Goal: Task Accomplishment & Management: Complete application form

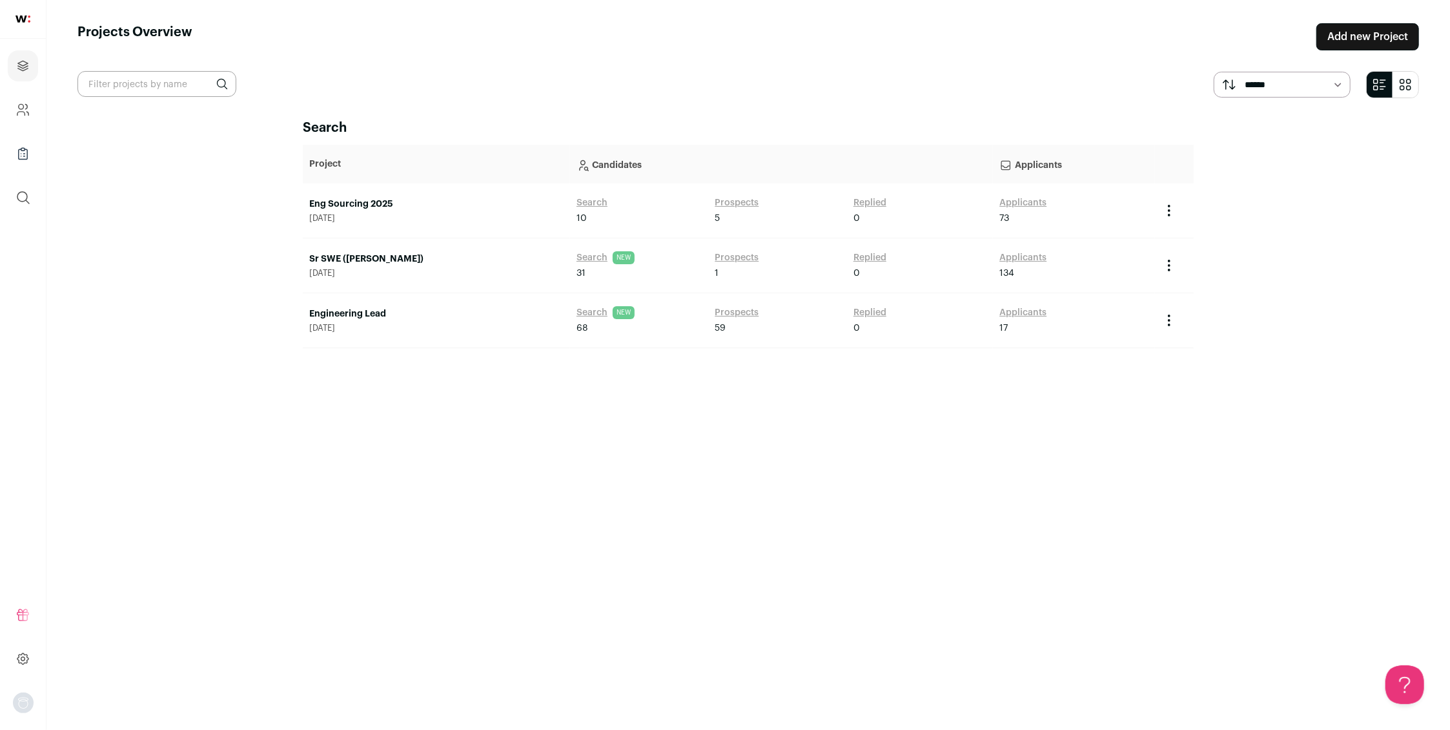
click at [119, 86] on input "text" at bounding box center [156, 84] width 159 height 26
click at [19, 63] on icon "Projects" at bounding box center [23, 66] width 10 height 10
click at [1353, 39] on link "Add new Project" at bounding box center [1367, 36] width 103 height 27
click at [1360, 33] on link "Add new Project" at bounding box center [1367, 36] width 103 height 27
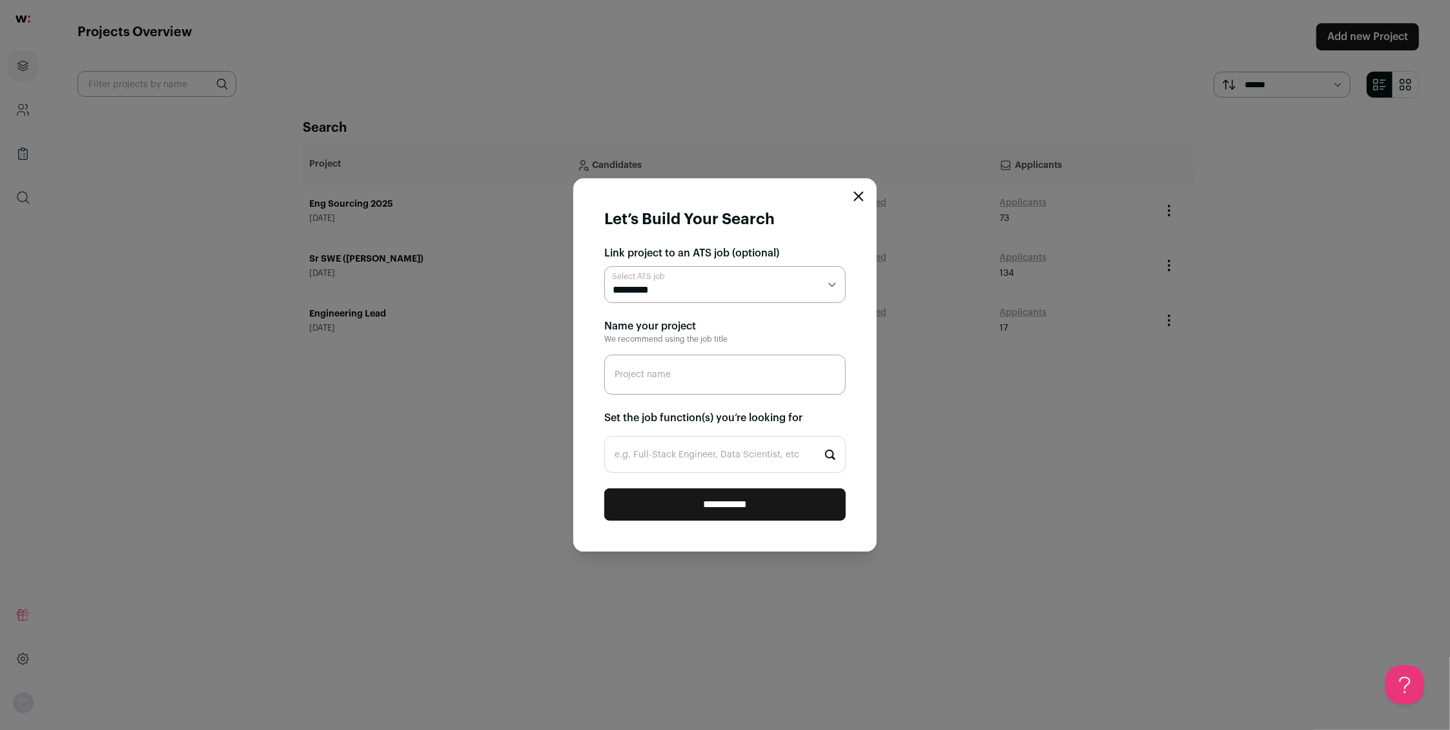
click at [826, 285] on select "**********" at bounding box center [724, 284] width 241 height 37
select select "*****"
click at [743, 288] on select "**********" at bounding box center [724, 284] width 241 height 37
click at [638, 378] on input "Project name" at bounding box center [724, 374] width 241 height 40
type input "Head of Strategic Finance"
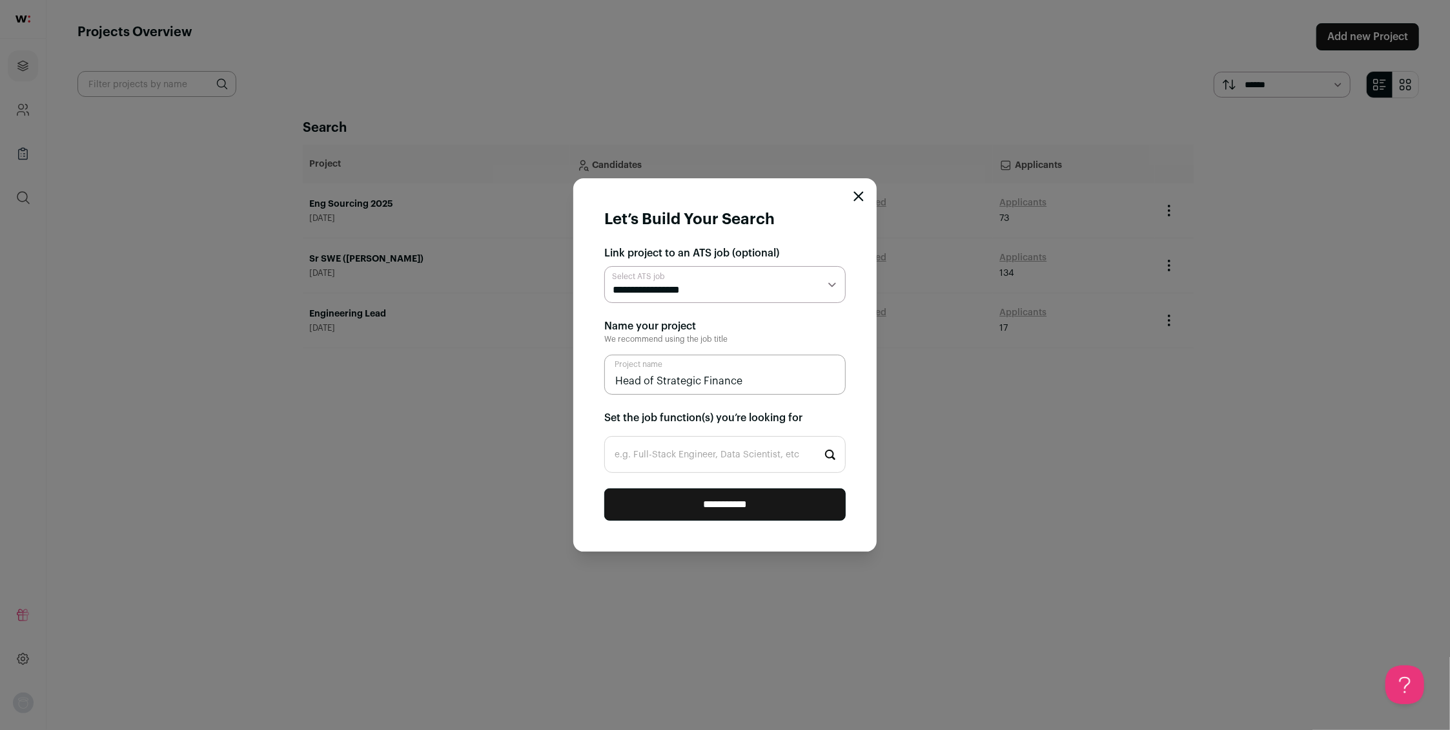
click at [739, 503] on input "**********" at bounding box center [724, 504] width 241 height 32
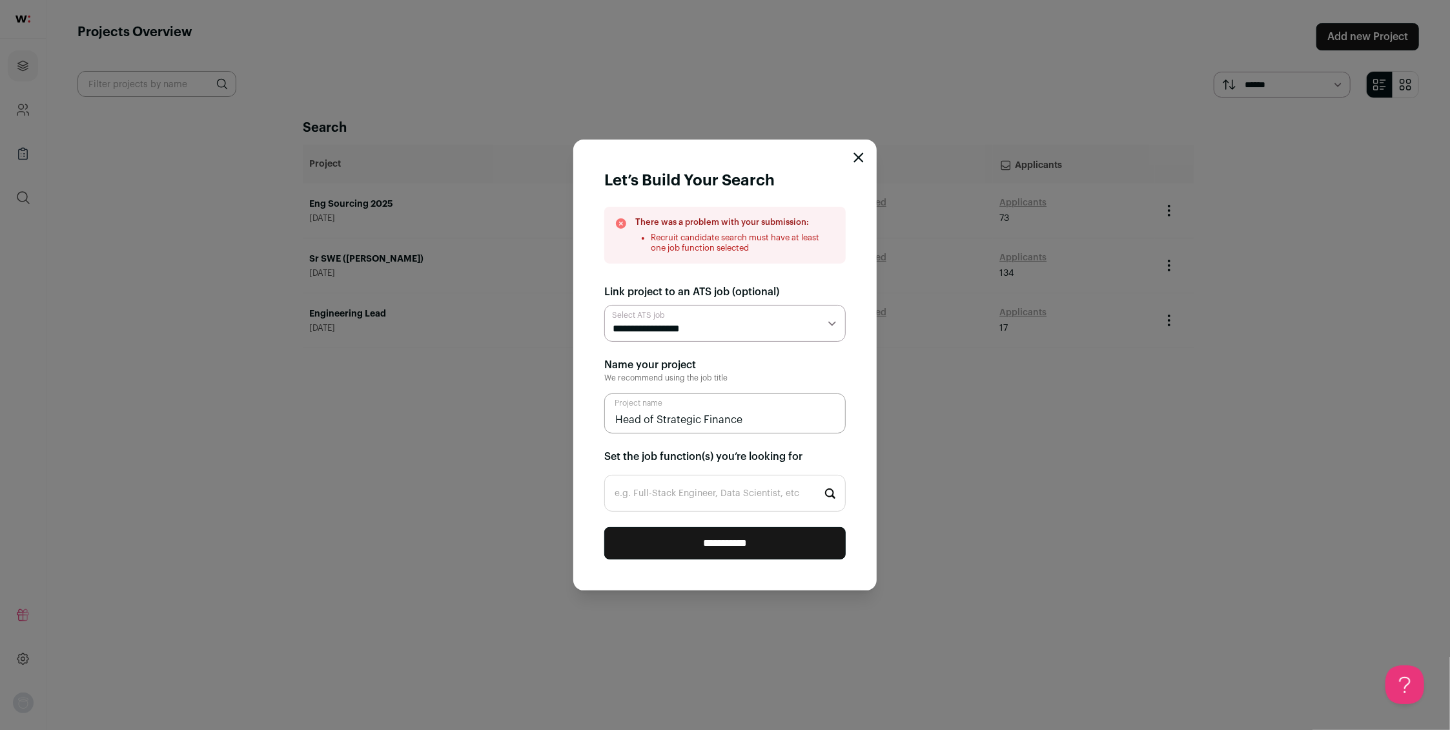
click at [781, 497] on input "e.g. Full-Stack Engineer, Data Scientist, etc" at bounding box center [724, 493] width 241 height 37
type input "f"
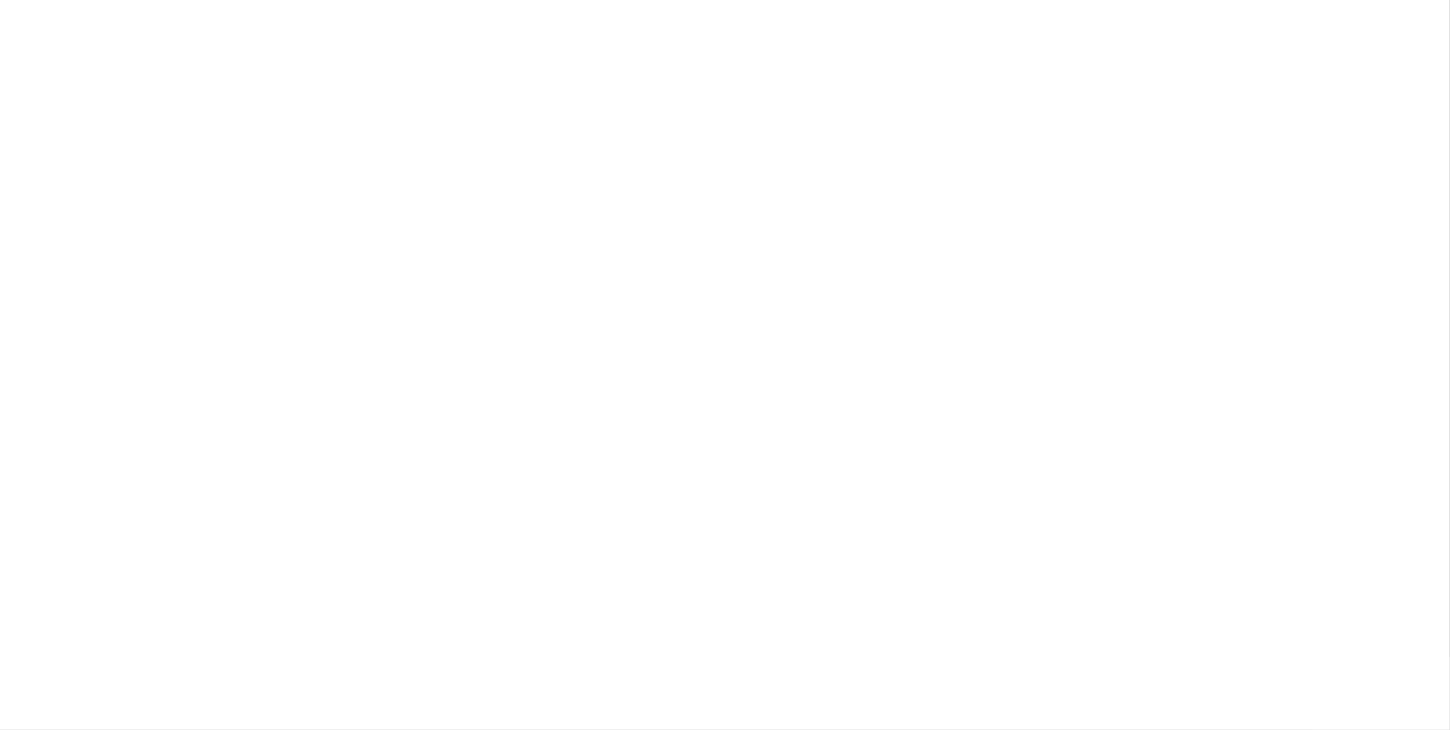
type input "stra"
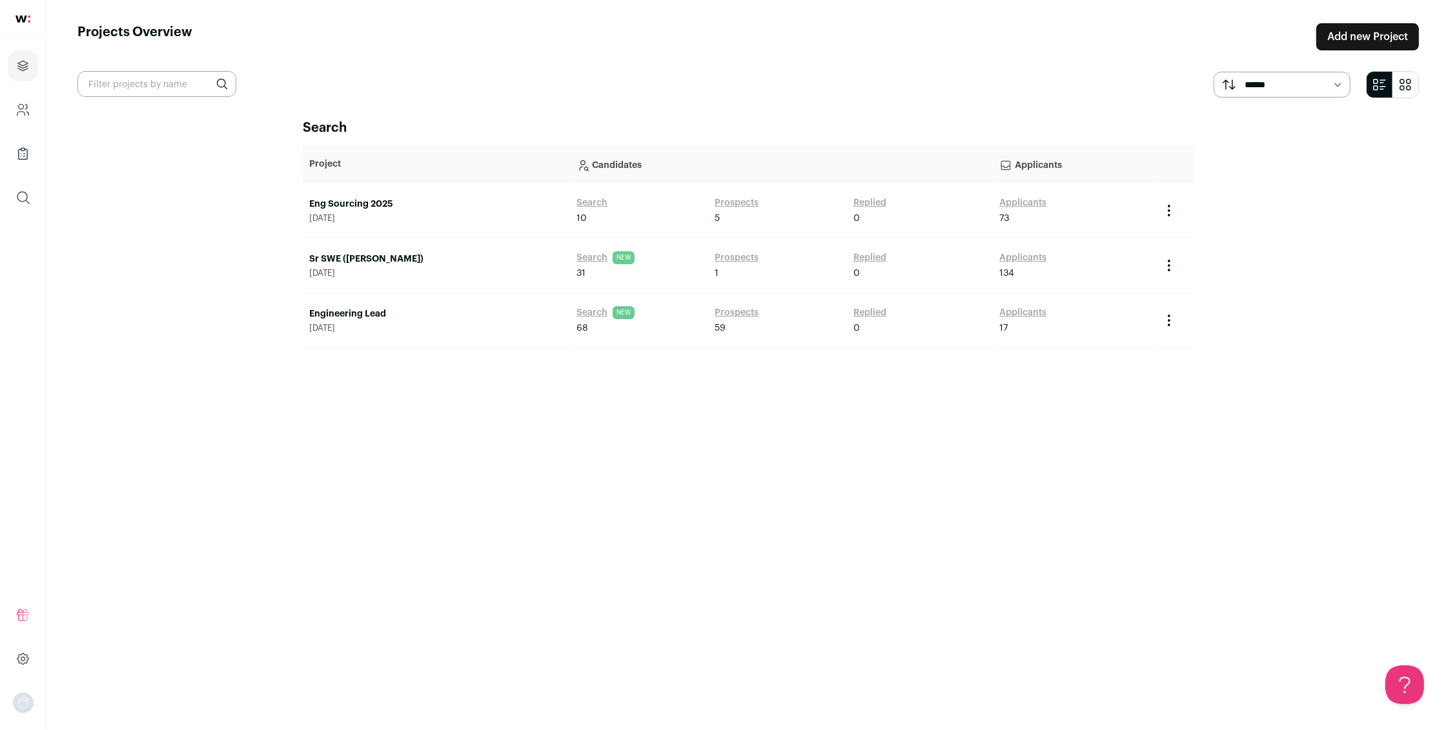
click at [1348, 34] on link "Add new Project" at bounding box center [1367, 36] width 103 height 27
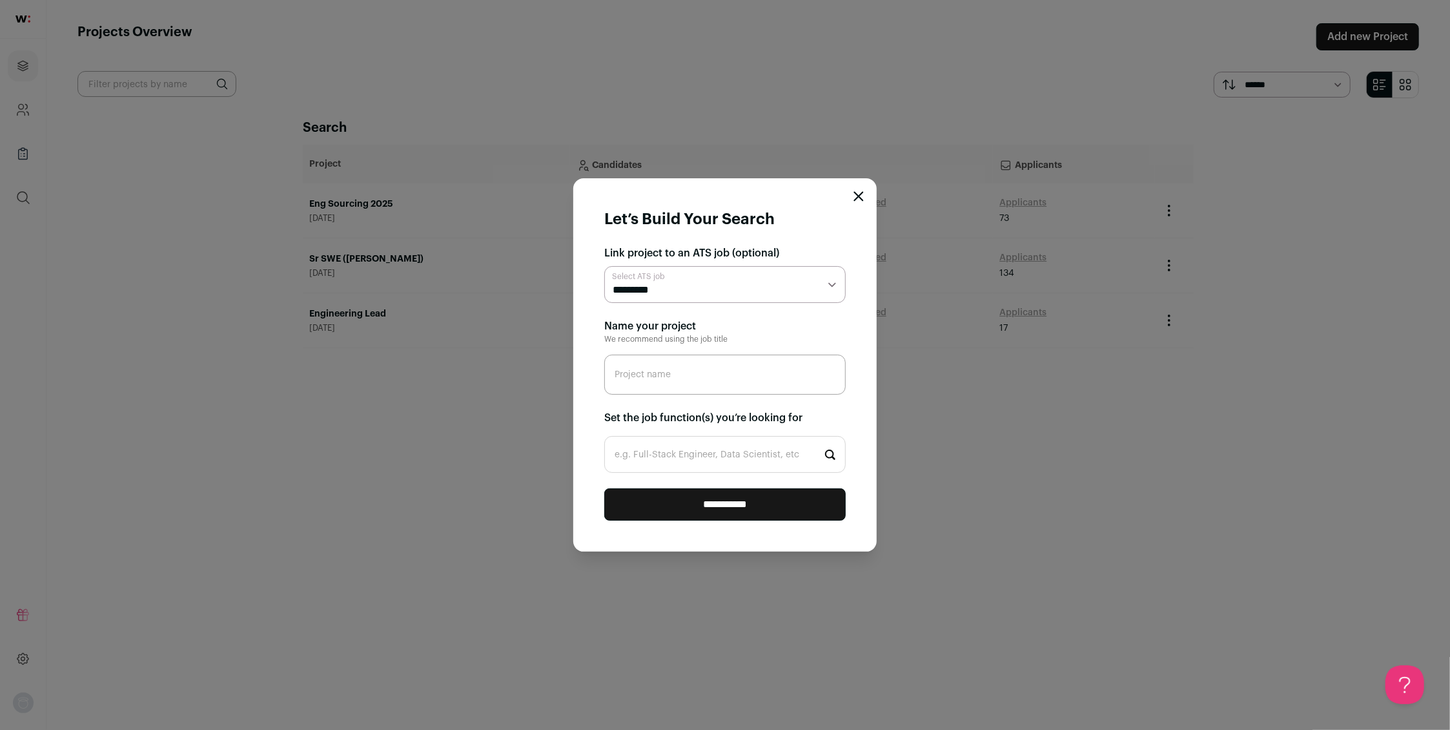
click at [681, 290] on select "**********" at bounding box center [724, 284] width 241 height 37
select select "*****"
click at [655, 375] on input "Project name" at bounding box center [724, 374] width 241 height 40
click at [708, 379] on input "Head of Strategic ?Finance" at bounding box center [724, 374] width 241 height 40
type input "Head of Strategic Finance"
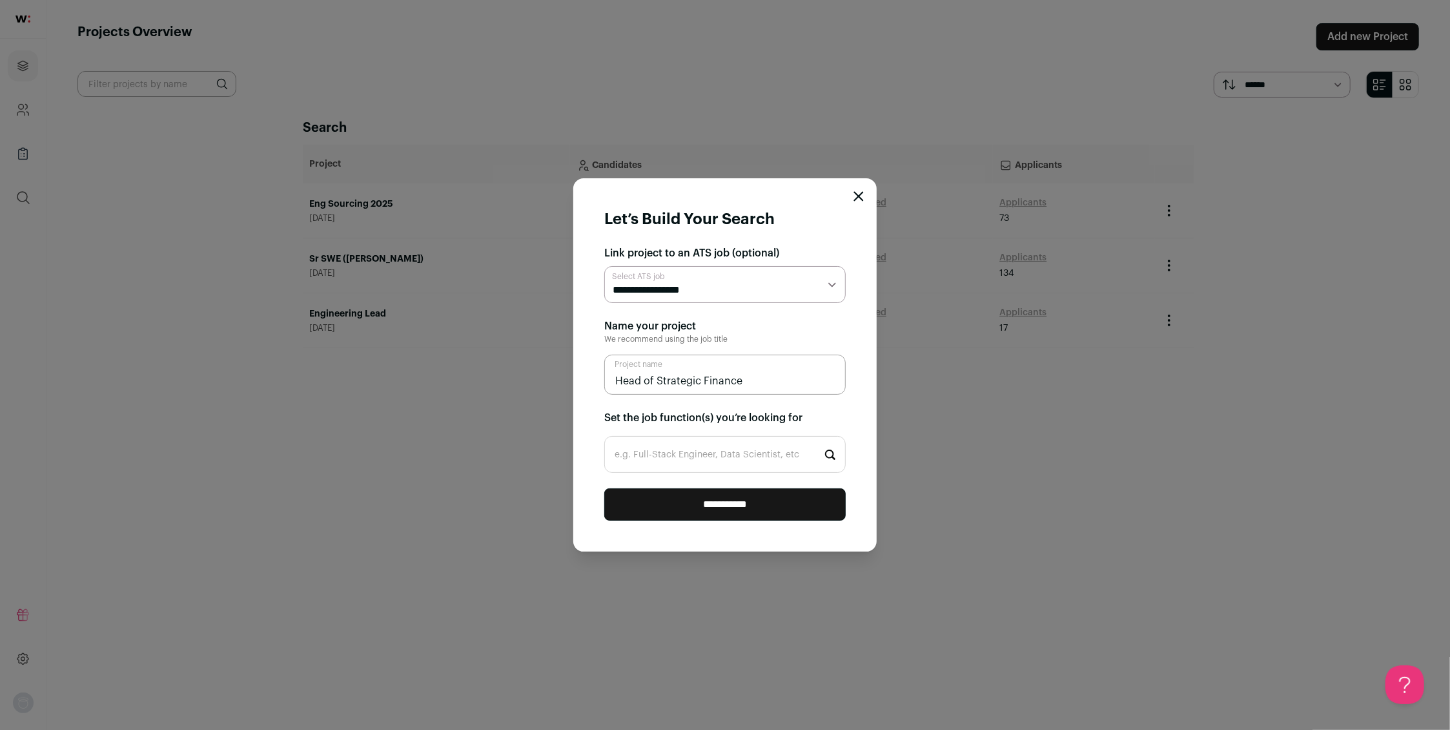
click at [648, 455] on input "e.g. Full-Stack Engineer, Data Scientist, etc" at bounding box center [724, 454] width 241 height 37
type input "strategic"
drag, startPoint x: 661, startPoint y: 464, endPoint x: 595, endPoint y: 461, distance: 65.9
click at [595, 461] on form "**********" at bounding box center [724, 365] width 303 height 374
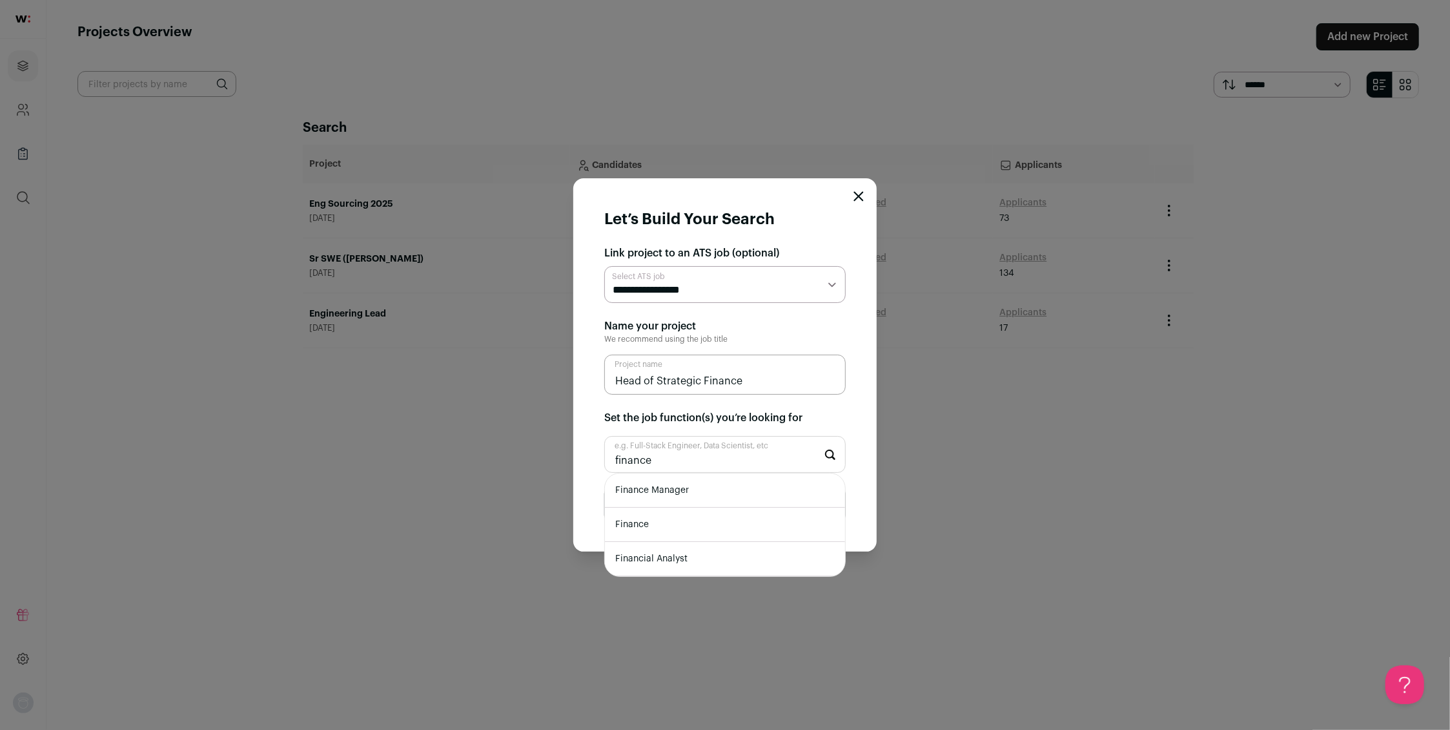
type input "finance"
click at [662, 496] on li "Finance Manager" at bounding box center [725, 490] width 240 height 34
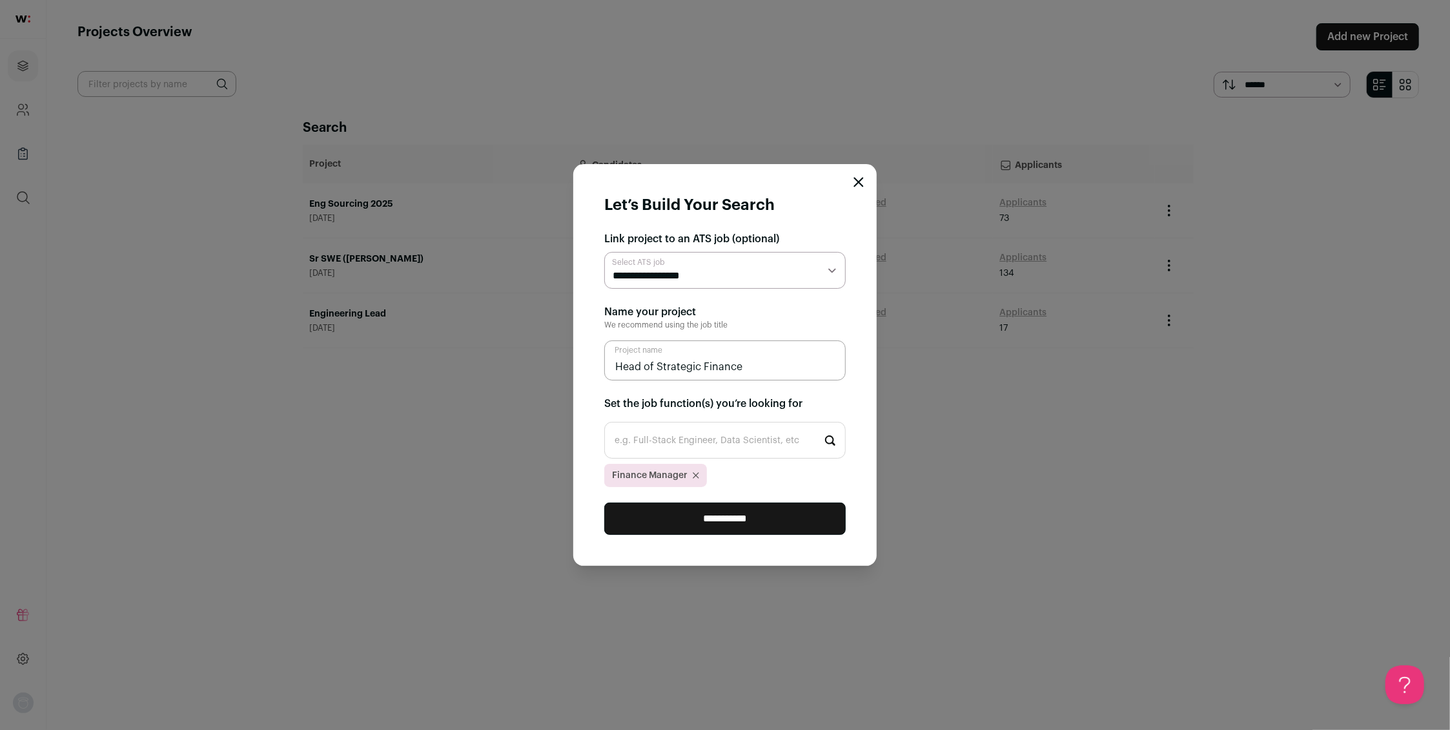
click at [722, 522] on input "**********" at bounding box center [724, 518] width 241 height 32
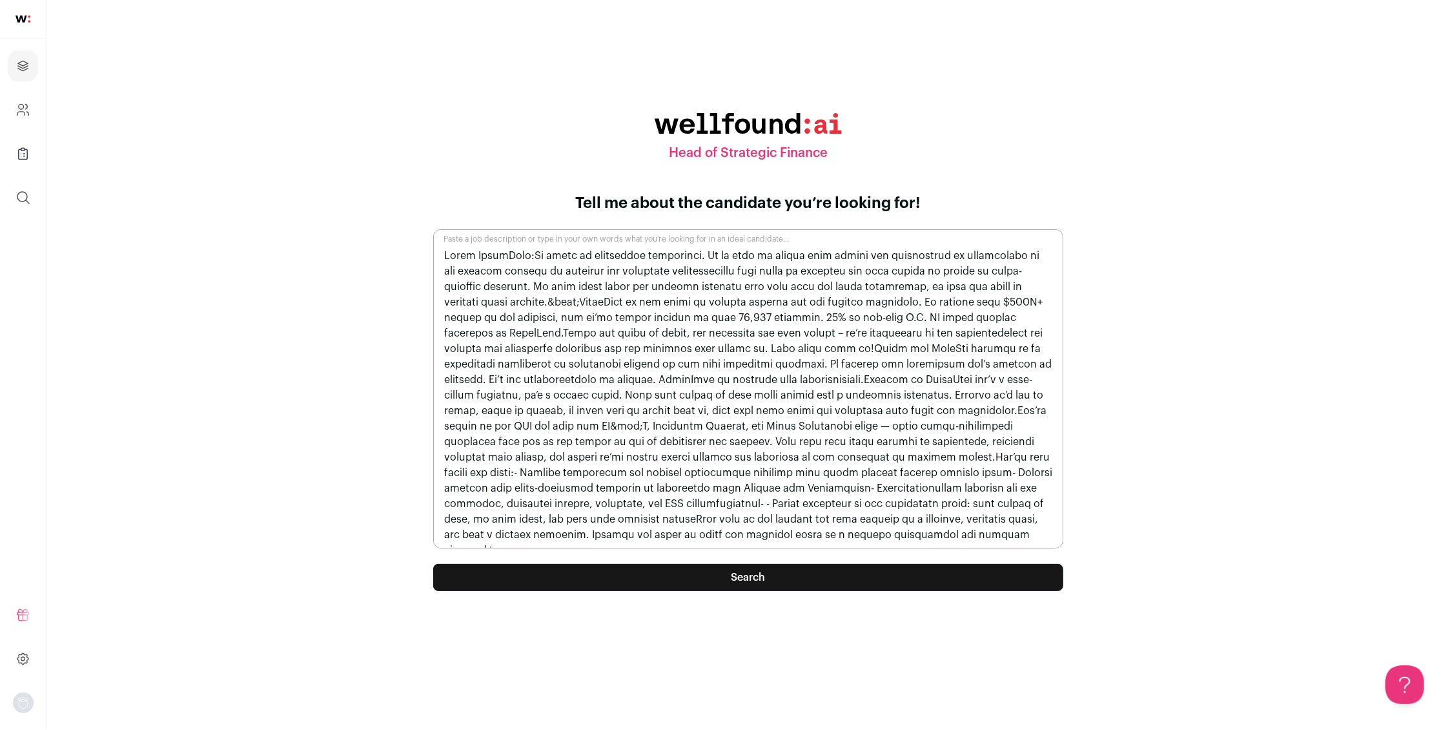
drag, startPoint x: 762, startPoint y: 346, endPoint x: 416, endPoint y: 266, distance: 354.6
click at [416, 266] on div "Head of Strategic Finance Tell me about the candidate you’re looking for! Paste…" at bounding box center [748, 364] width 1342 height 683
click at [527, 299] on textarea "Paste a job description or type in your own words what you’re looking for in an…" at bounding box center [748, 388] width 630 height 319
drag, startPoint x: 693, startPoint y: 347, endPoint x: 596, endPoint y: 346, distance: 97.5
click at [596, 346] on textarea "Paste a job description or type in your own words what you’re looking for in an…" at bounding box center [748, 388] width 630 height 319
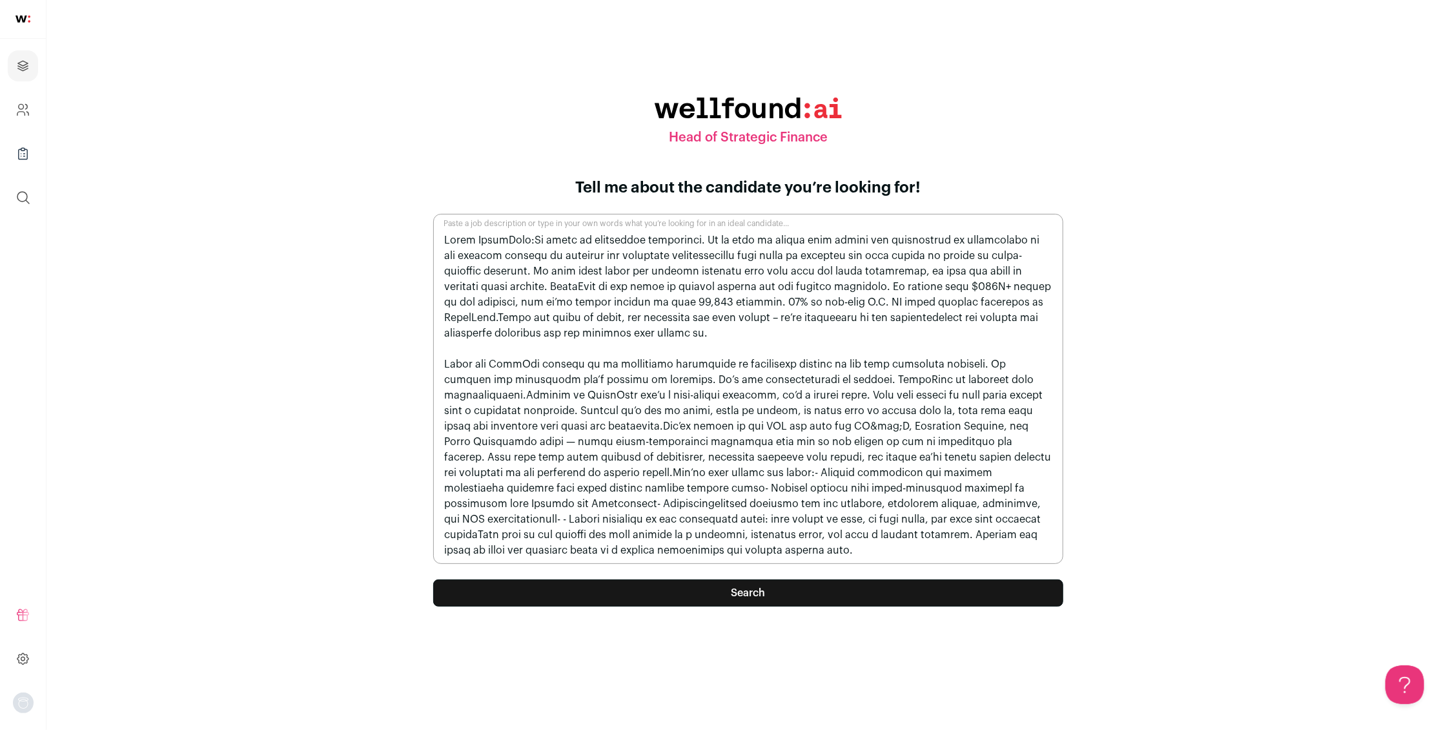
click at [517, 359] on textarea "Paste a job description or type in your own words what you’re looking for in an…" at bounding box center [748, 389] width 630 height 350
click at [970, 377] on textarea "Paste a job description or type in your own words what you’re looking for in an…" at bounding box center [748, 389] width 630 height 350
click at [1018, 299] on textarea "Paste a job description or type in your own words what you’re looking for in an…" at bounding box center [748, 389] width 630 height 350
click at [734, 425] on textarea "Paste a job description or type in your own words what you’re looking for in an…" at bounding box center [748, 389] width 630 height 350
click at [513, 423] on textarea "Paste a job description or type in your own words what you’re looking for in an…" at bounding box center [748, 389] width 630 height 350
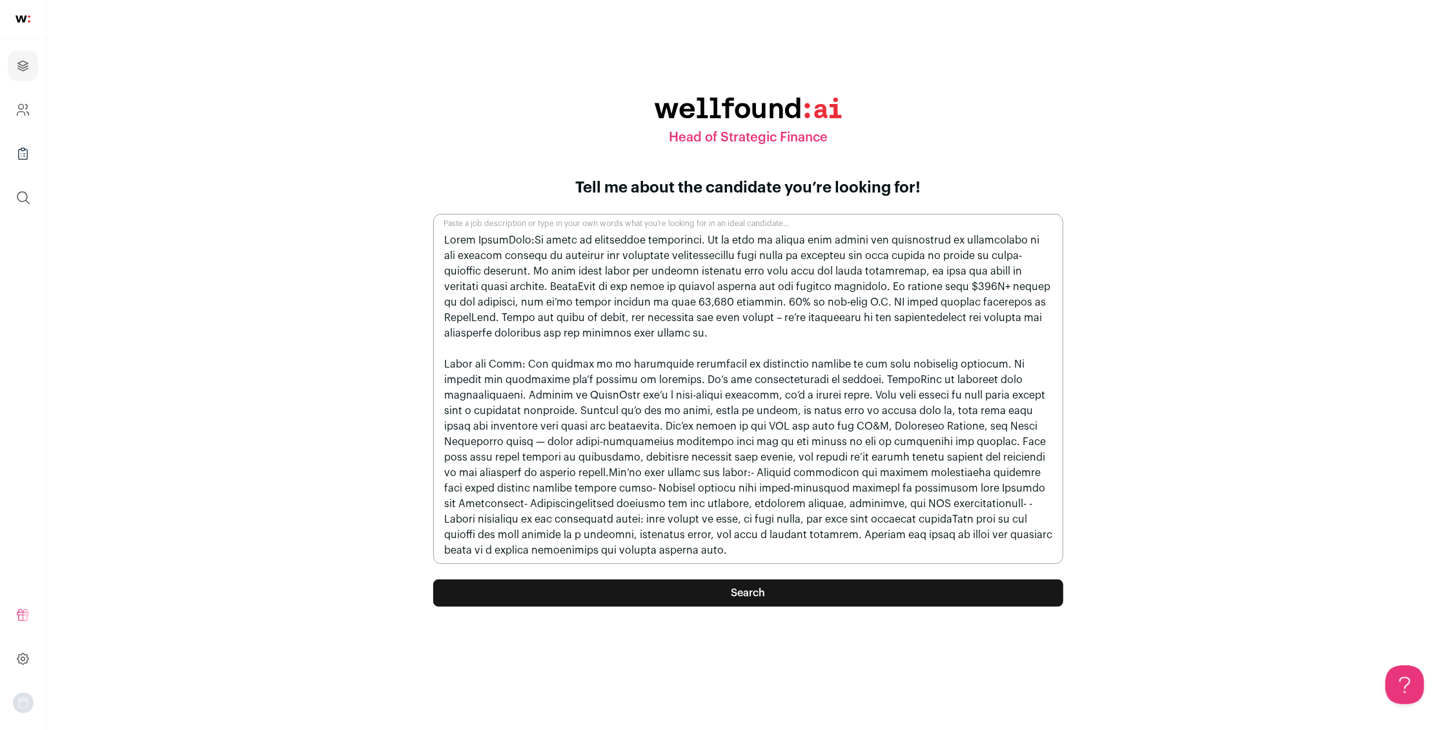
click at [1021, 455] on textarea "Paste a job description or type in your own words what you’re looking for in an…" at bounding box center [748, 389] width 630 height 350
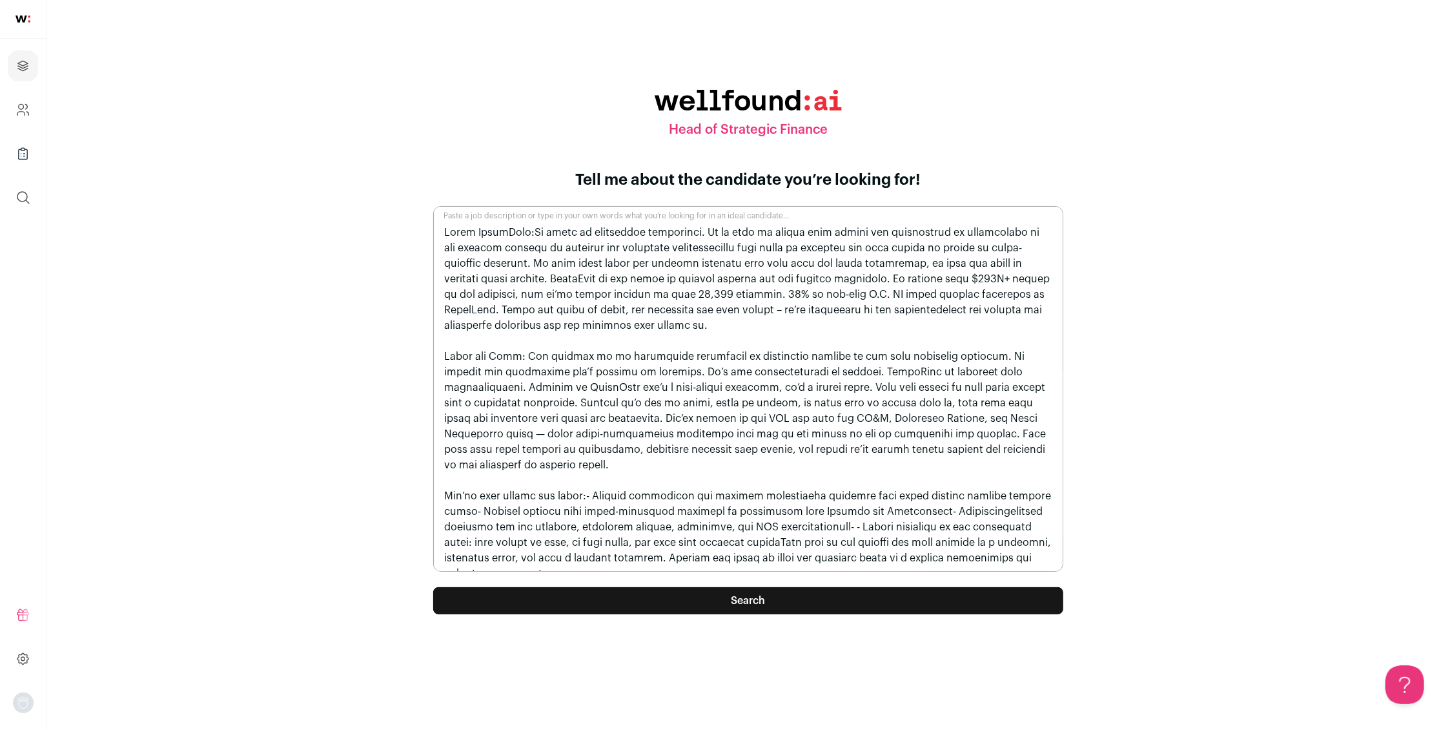
click at [579, 478] on textarea "Paste a job description or type in your own words what you’re looking for in an…" at bounding box center [748, 388] width 630 height 365
click at [901, 493] on textarea "Paste a job description or type in your own words what you’re looking for in an…" at bounding box center [748, 388] width 630 height 365
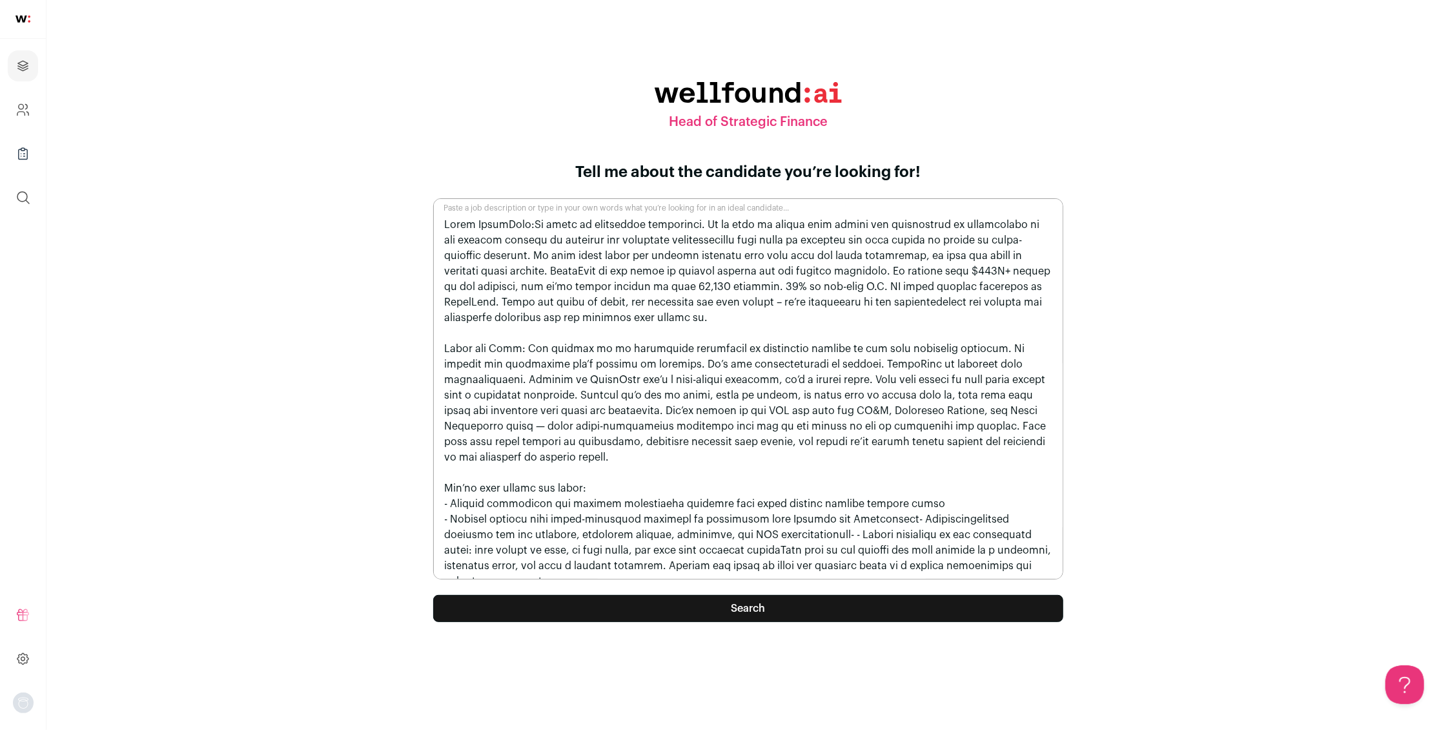
click at [905, 502] on textarea "Paste a job description or type in your own words what you’re looking for in an…" at bounding box center [748, 388] width 630 height 381
click at [948, 517] on textarea "Paste a job description or type in your own words what you’re looking for in an…" at bounding box center [748, 388] width 630 height 381
click at [945, 517] on textarea "Paste a job description or type in your own words what you’re looking for in an…" at bounding box center [748, 388] width 630 height 381
click at [966, 533] on textarea "Paste a job description or type in your own words what you’re looking for in an…" at bounding box center [748, 388] width 630 height 381
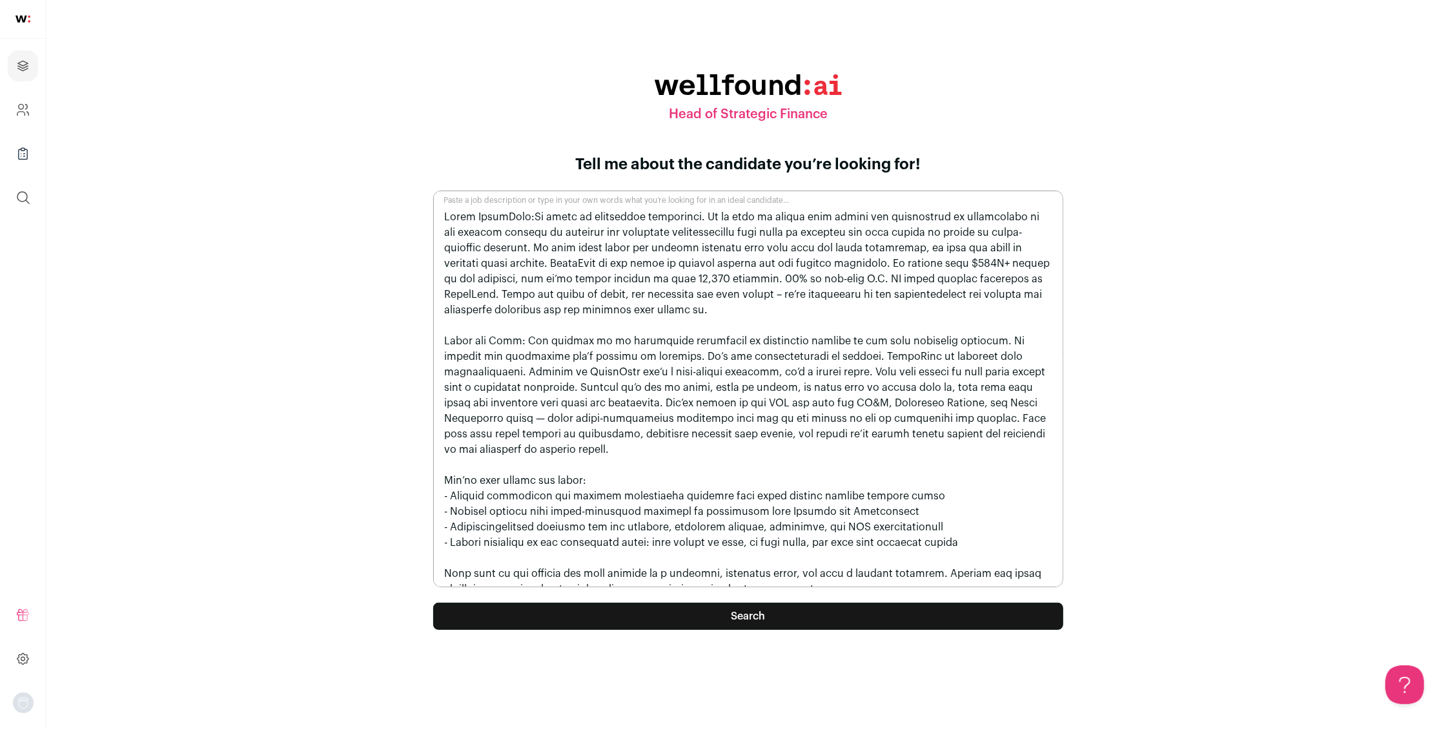
click at [848, 574] on textarea "Paste a job description or type in your own words what you’re looking for in an…" at bounding box center [748, 388] width 630 height 396
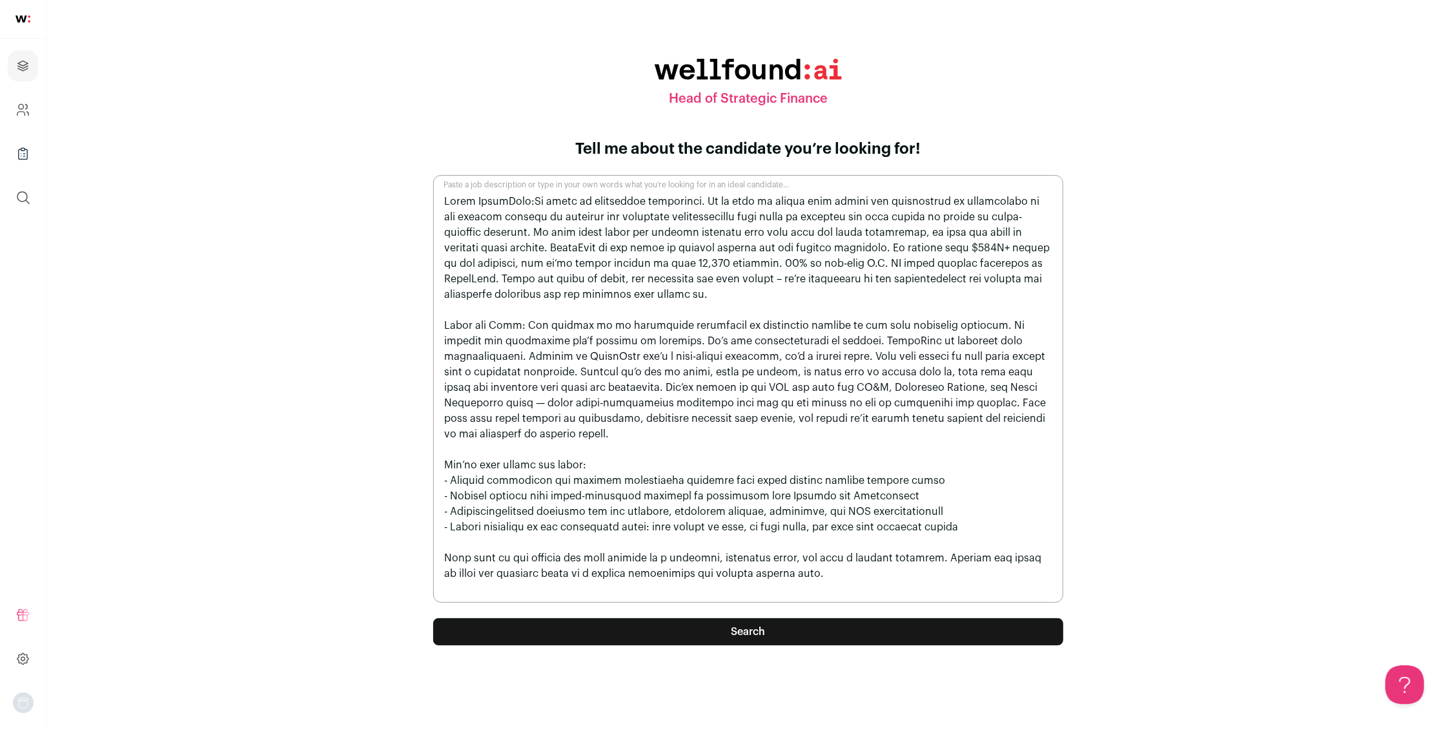
paste textarea "What We’re Looking For 9–12 years in finance roles, ideally within high-growth …"
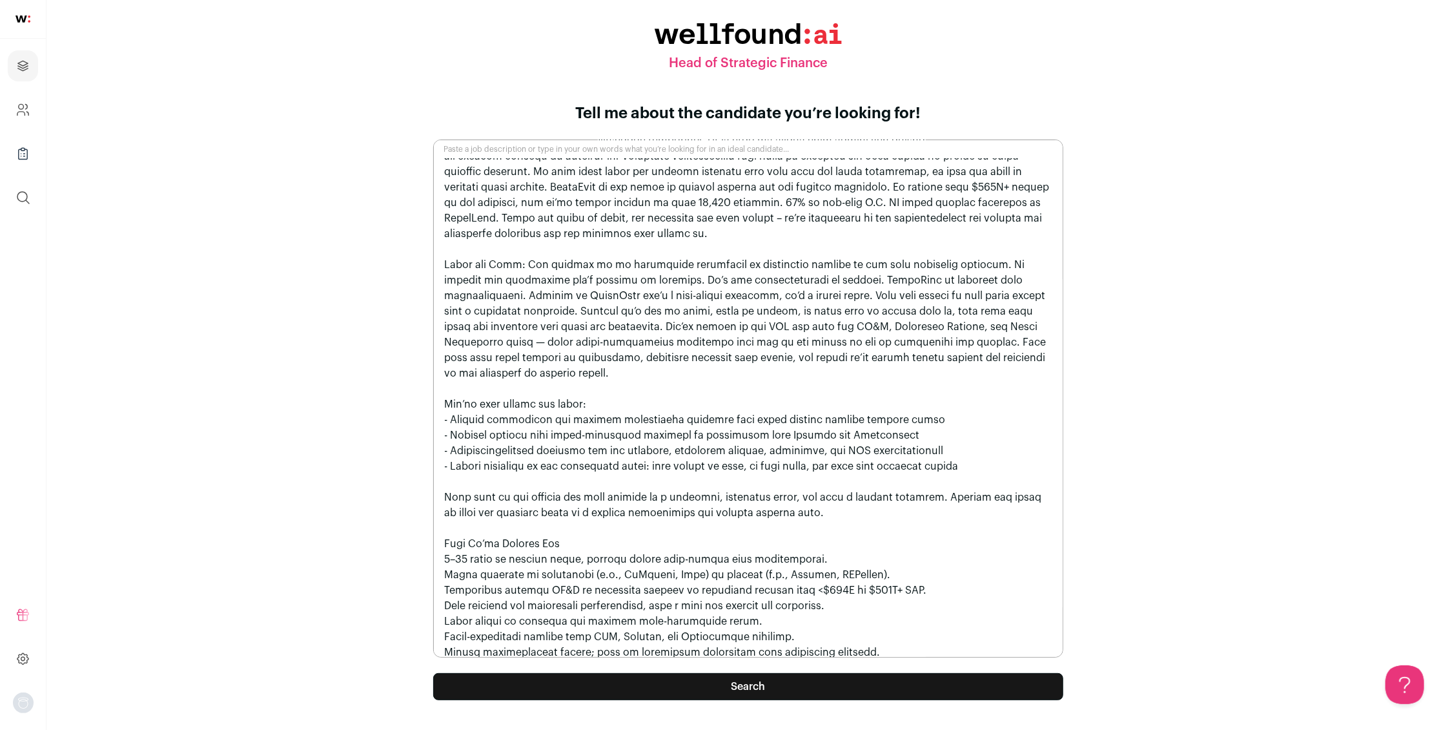
click at [560, 524] on textarea "Paste a job description or type in your own words what you’re looking for in an…" at bounding box center [748, 398] width 630 height 518
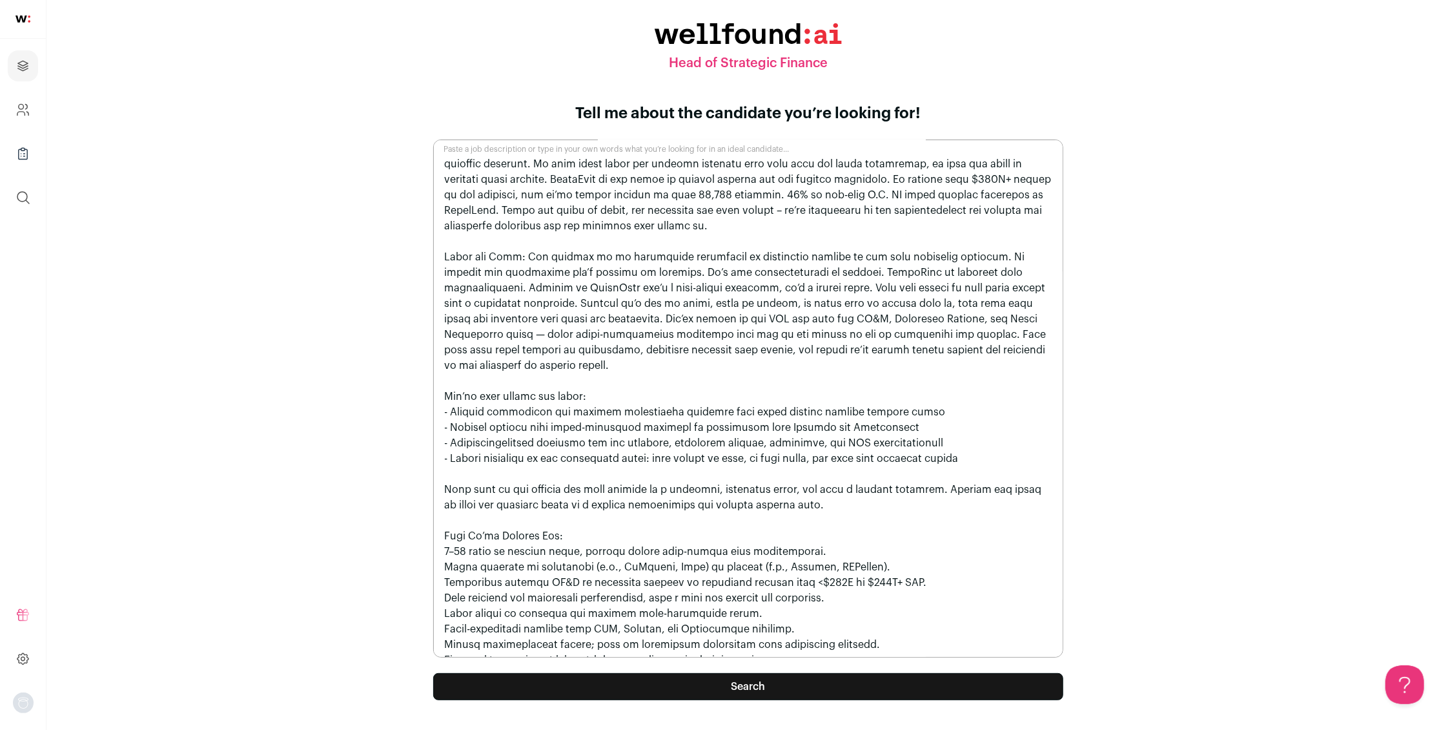
scroll to position [19, 0]
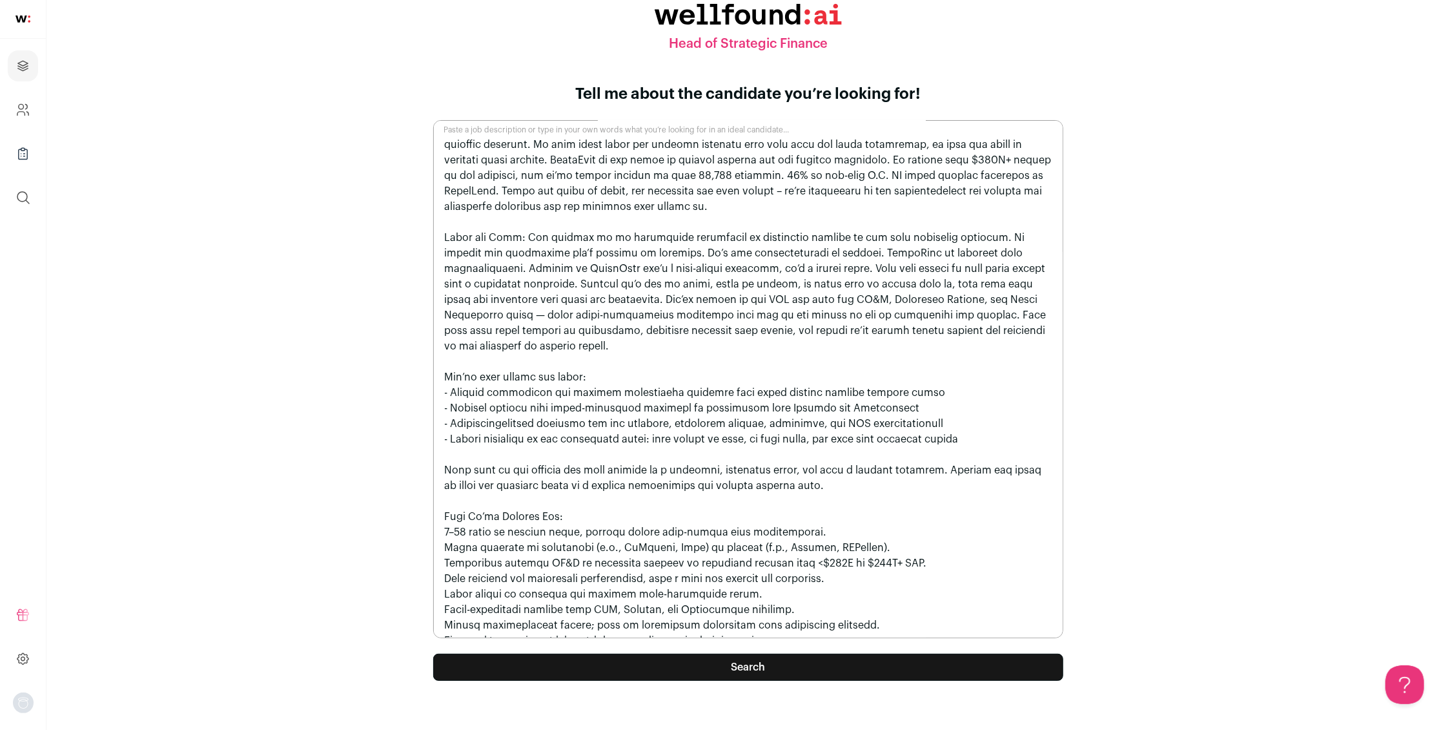
click at [739, 576] on textarea "Paste a job description or type in your own words what you’re looking for in an…" at bounding box center [748, 379] width 630 height 518
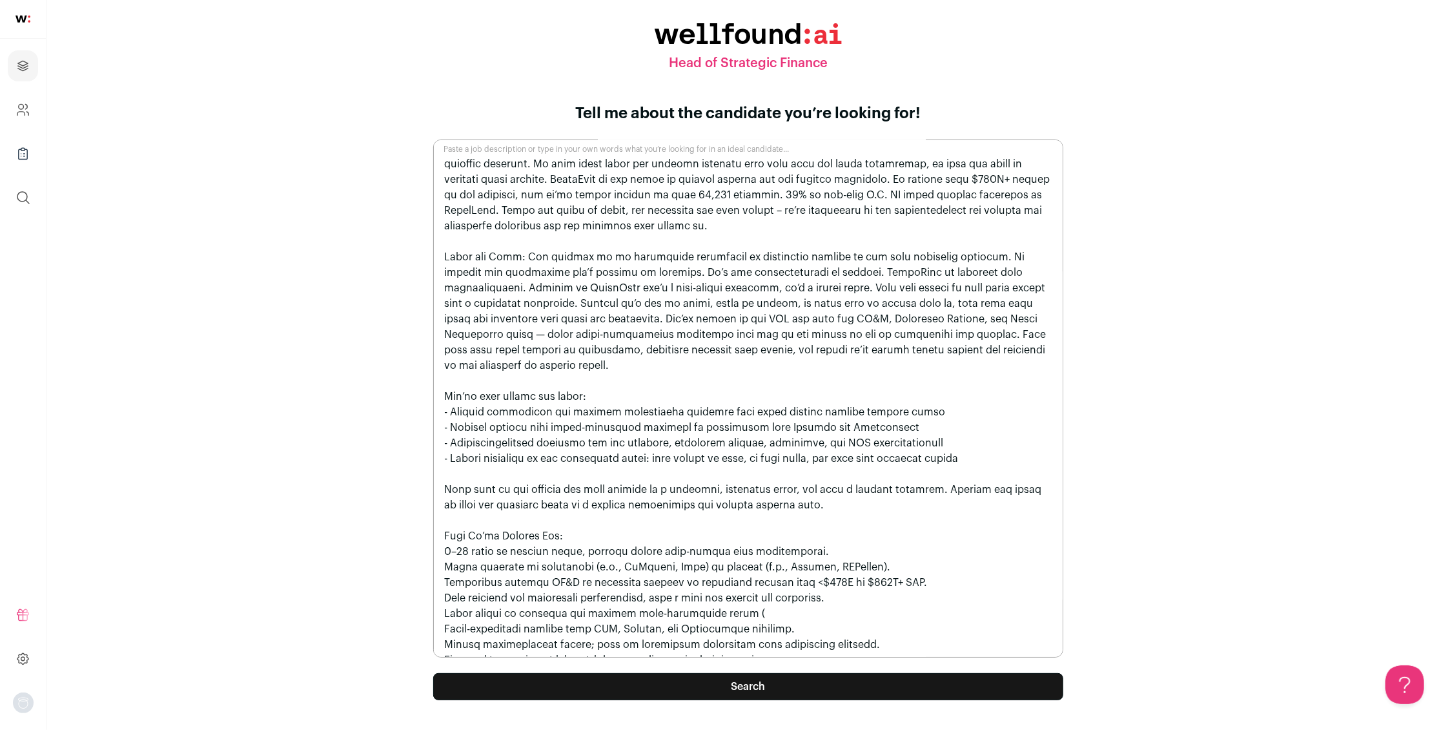
paste textarea "(1 layer, 2-5 people team)"
click at [742, 596] on textarea "Paste a job description or type in your own words what you’re looking for in an…" at bounding box center [748, 398] width 630 height 518
click at [788, 596] on textarea "Paste a job description or type in your own words what you’re looking for in an…" at bounding box center [748, 398] width 630 height 518
click at [764, 641] on textarea "Paste a job description or type in your own words what you’re looking for in an…" at bounding box center [748, 398] width 630 height 518
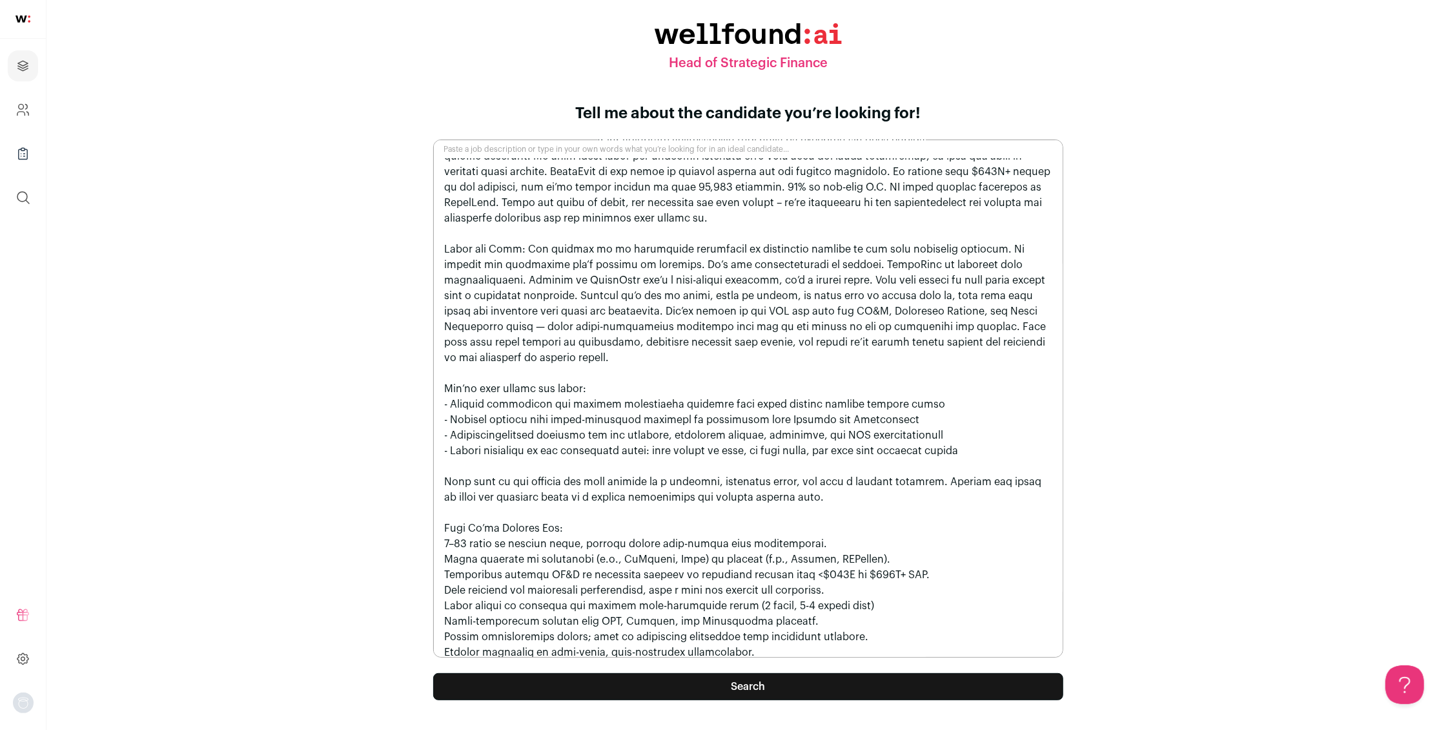
paste textarea "Sectors: Fintech, SaaS, infrastructure platforms (e.g., Brex, Stripe, Ramp, Rip…"
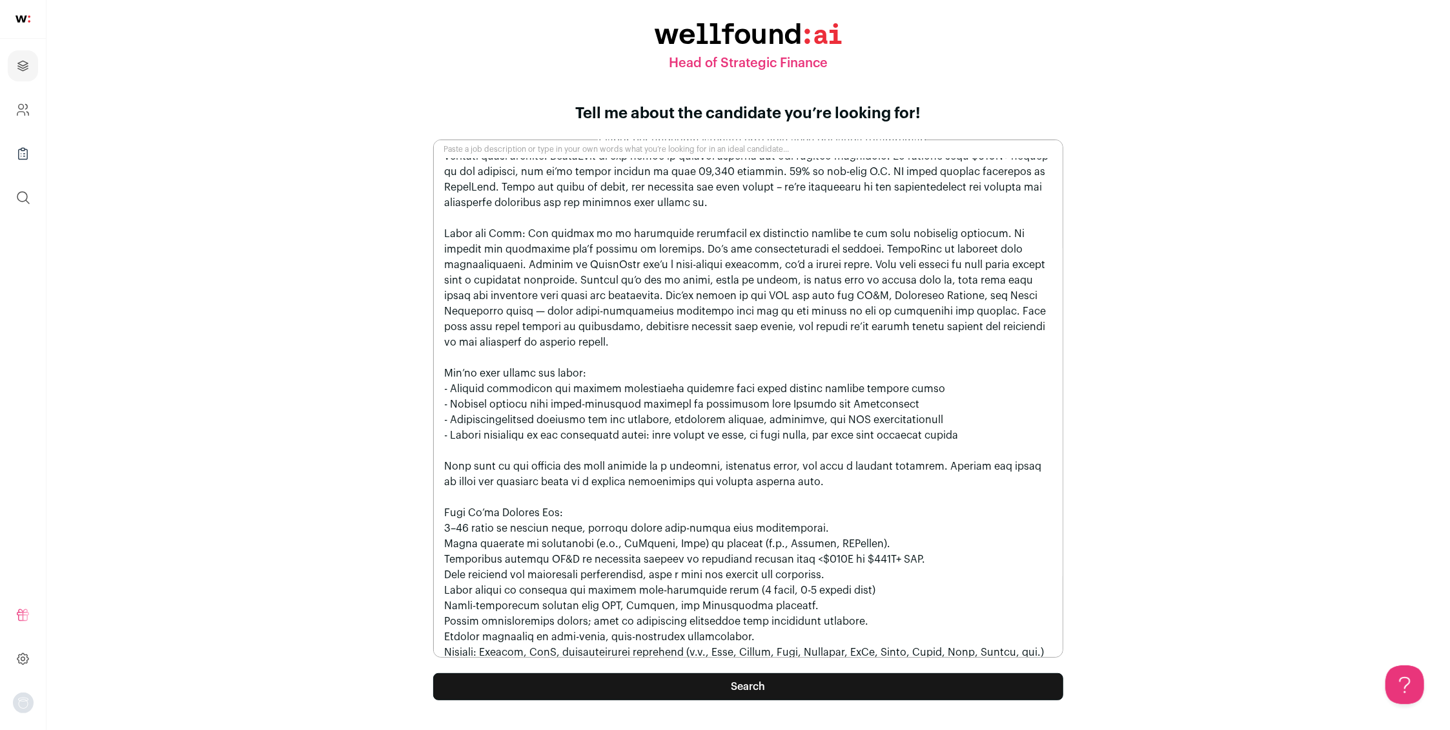
paste textarea "Skills: Financial modeling, strategic planning, cross-functional leadership, an…"
click at [675, 531] on textarea "Paste a job description or type in your own words what you’re looking for in an…" at bounding box center [748, 398] width 630 height 518
click at [887, 528] on textarea "Paste a job description or type in your own words what you’re looking for in an…" at bounding box center [748, 398] width 630 height 518
paste textarea ", Morgan Stanley"
click at [897, 527] on textarea "Paste a job description or type in your own words what you’re looking for in an…" at bounding box center [748, 398] width 630 height 518
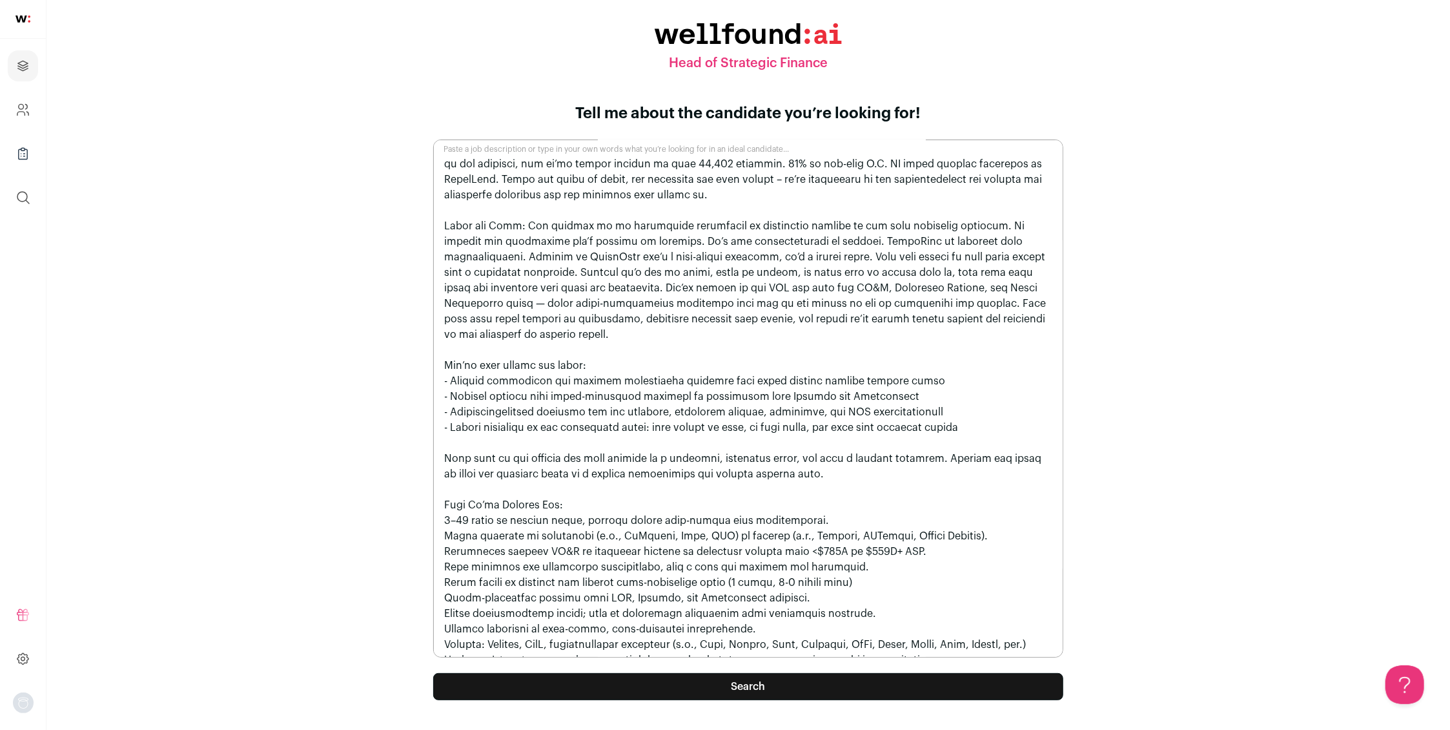
scroll to position [65, 0]
type textarea "About AngelList:We exist to accelerate innovation. We do this by giving more pe…"
click at [761, 688] on button "Search" at bounding box center [748, 686] width 630 height 27
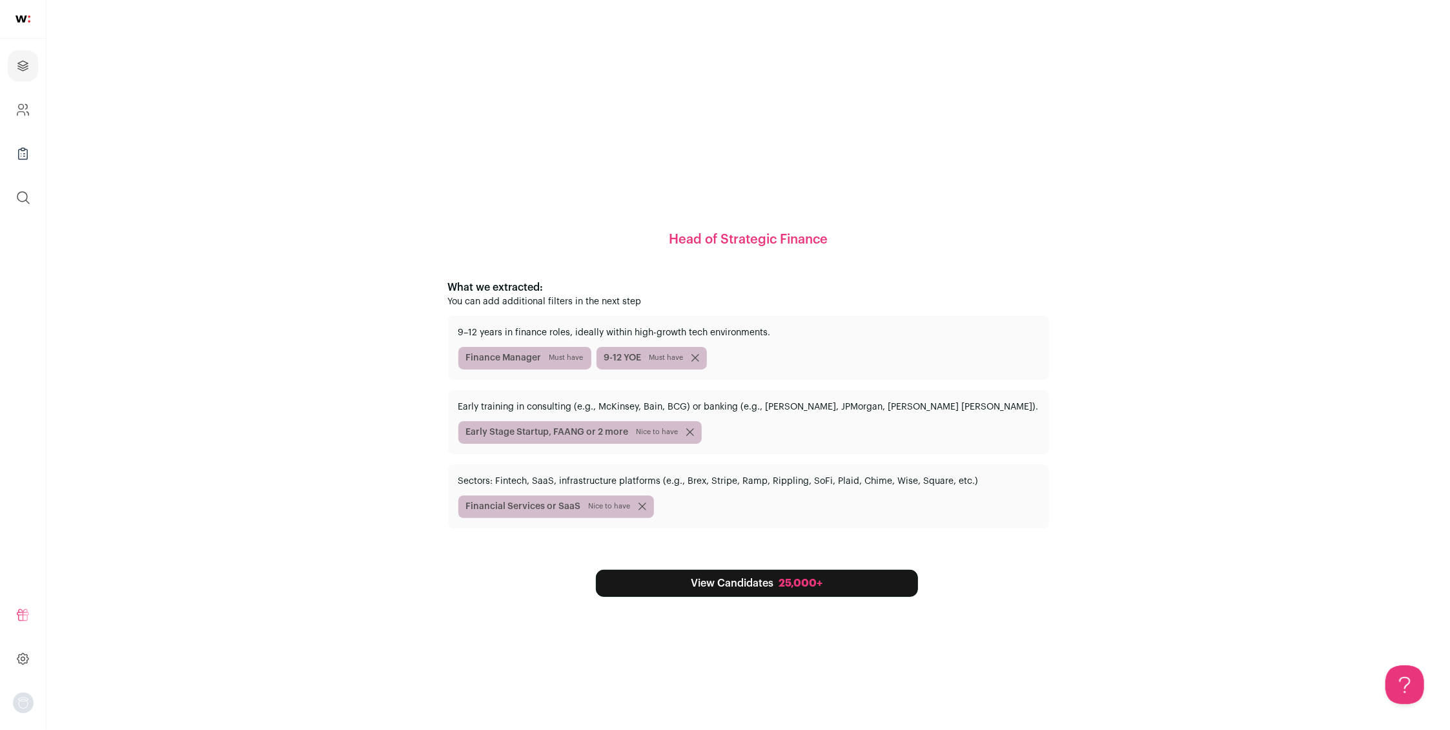
click at [644, 431] on span "Early Stage Startup, FAANG or 2 more Nice to have" at bounding box center [579, 432] width 243 height 23
click at [671, 431] on span "Nice to have" at bounding box center [658, 432] width 42 height 10
click at [679, 431] on span "Nice to have" at bounding box center [658, 432] width 42 height 10
click at [763, 586] on link "View Candidates 25,000+" at bounding box center [757, 582] width 322 height 27
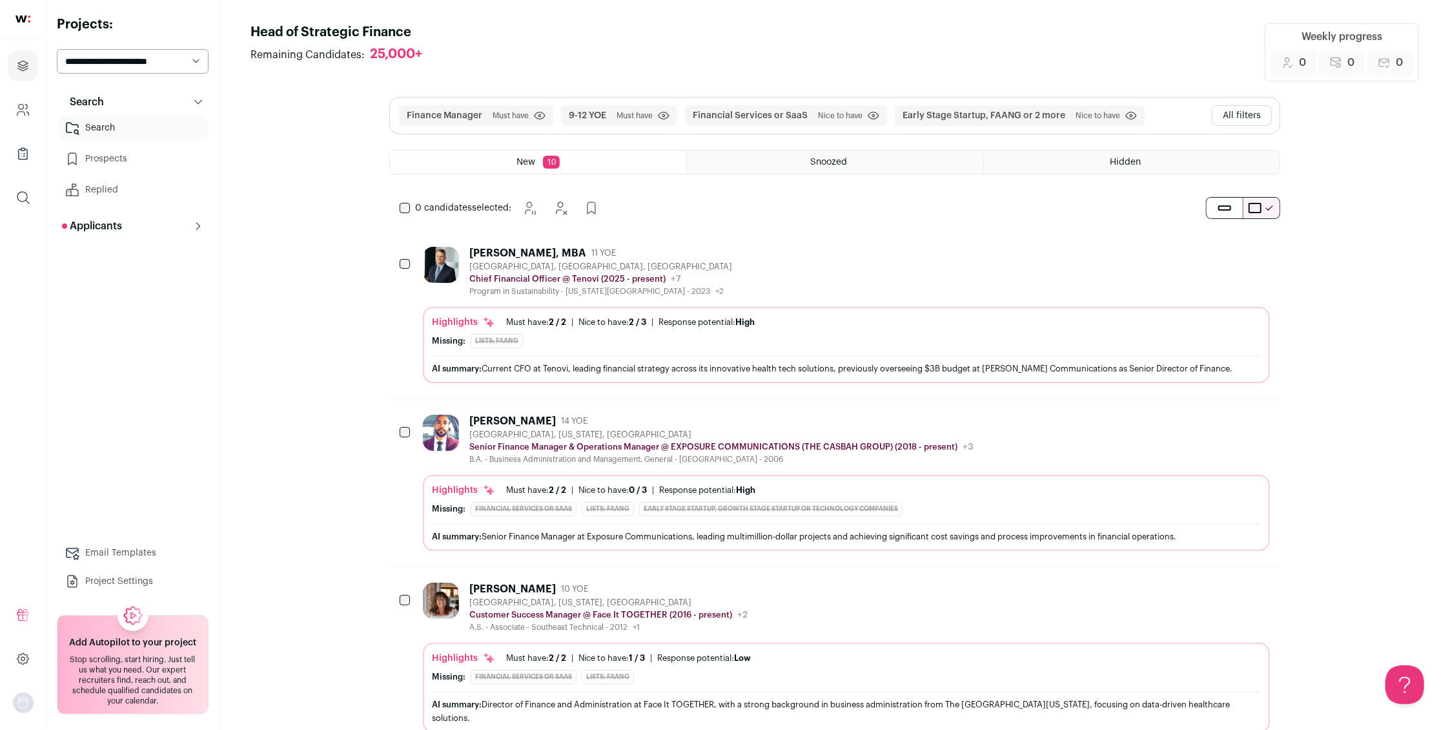
click at [193, 230] on icon at bounding box center [198, 226] width 10 height 10
click at [183, 257] on span "183" at bounding box center [189, 251] width 24 height 15
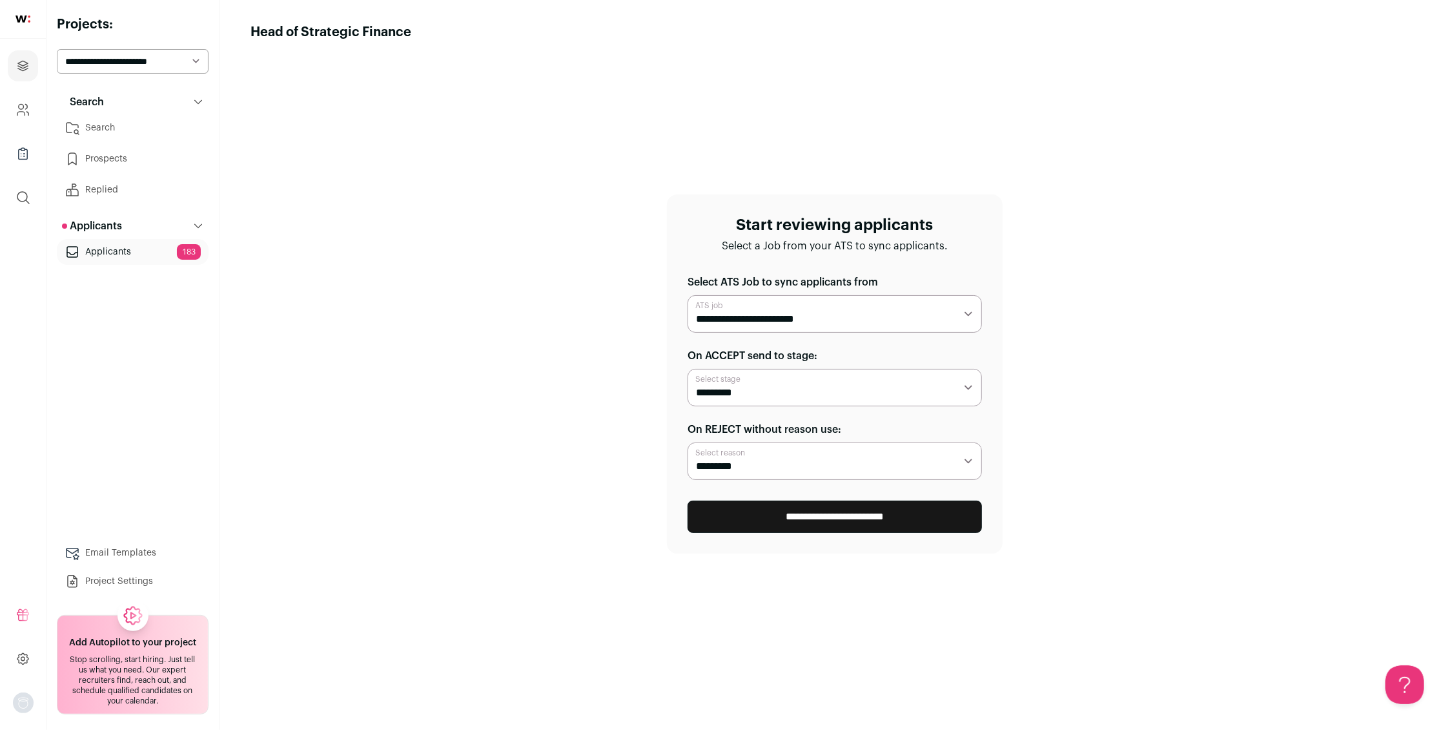
click at [967, 387] on select "**********" at bounding box center [835, 387] width 294 height 37
select select "*****"
click at [965, 460] on select "**********" at bounding box center [835, 460] width 294 height 37
select select "**********"
click at [832, 517] on input "**********" at bounding box center [835, 516] width 294 height 32
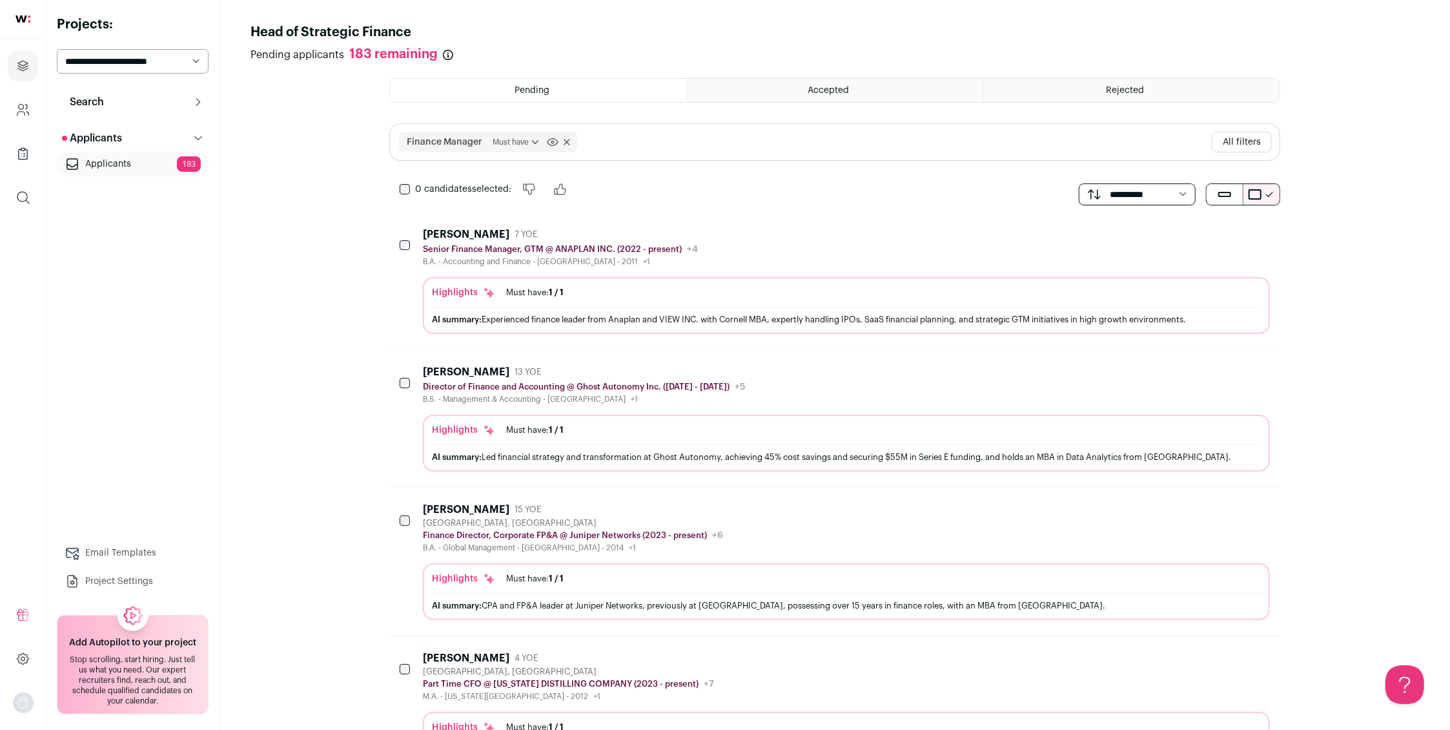
click at [1109, 191] on select "**********" at bounding box center [1137, 194] width 117 height 22
click at [604, 140] on div "Finance Manager Must have [GEOGRAPHIC_DATA] to have Must have Click to disable/…" at bounding box center [834, 141] width 891 height 37
click at [593, 144] on div "Finance Manager Must have [GEOGRAPHIC_DATA] to have Must have Click to disable/…" at bounding box center [834, 141] width 891 height 37
click at [592, 147] on div "Finance Manager Must have [GEOGRAPHIC_DATA] to have Must have Click to disable/…" at bounding box center [834, 141] width 891 height 37
click at [1238, 146] on button "All filters" at bounding box center [1242, 142] width 60 height 21
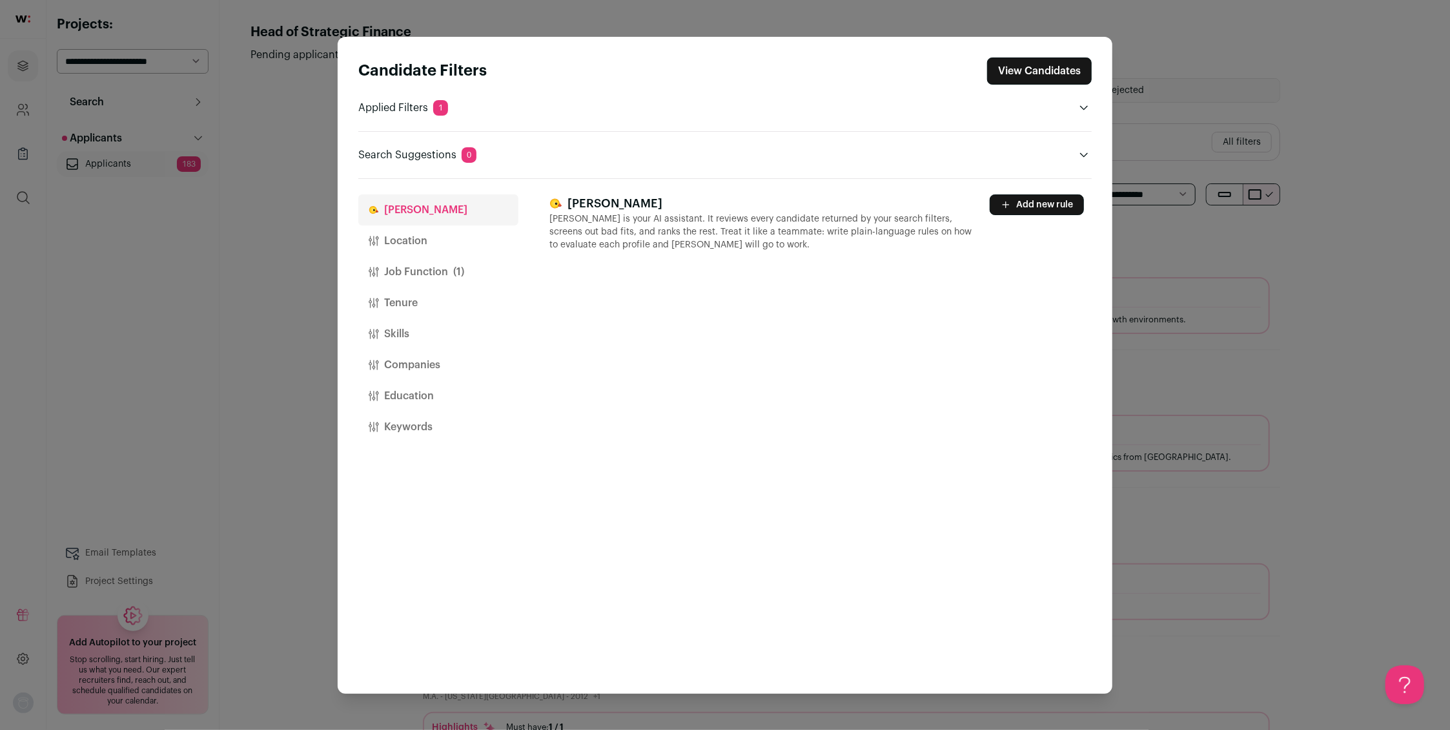
click at [409, 240] on button "Location" at bounding box center [438, 240] width 160 height 31
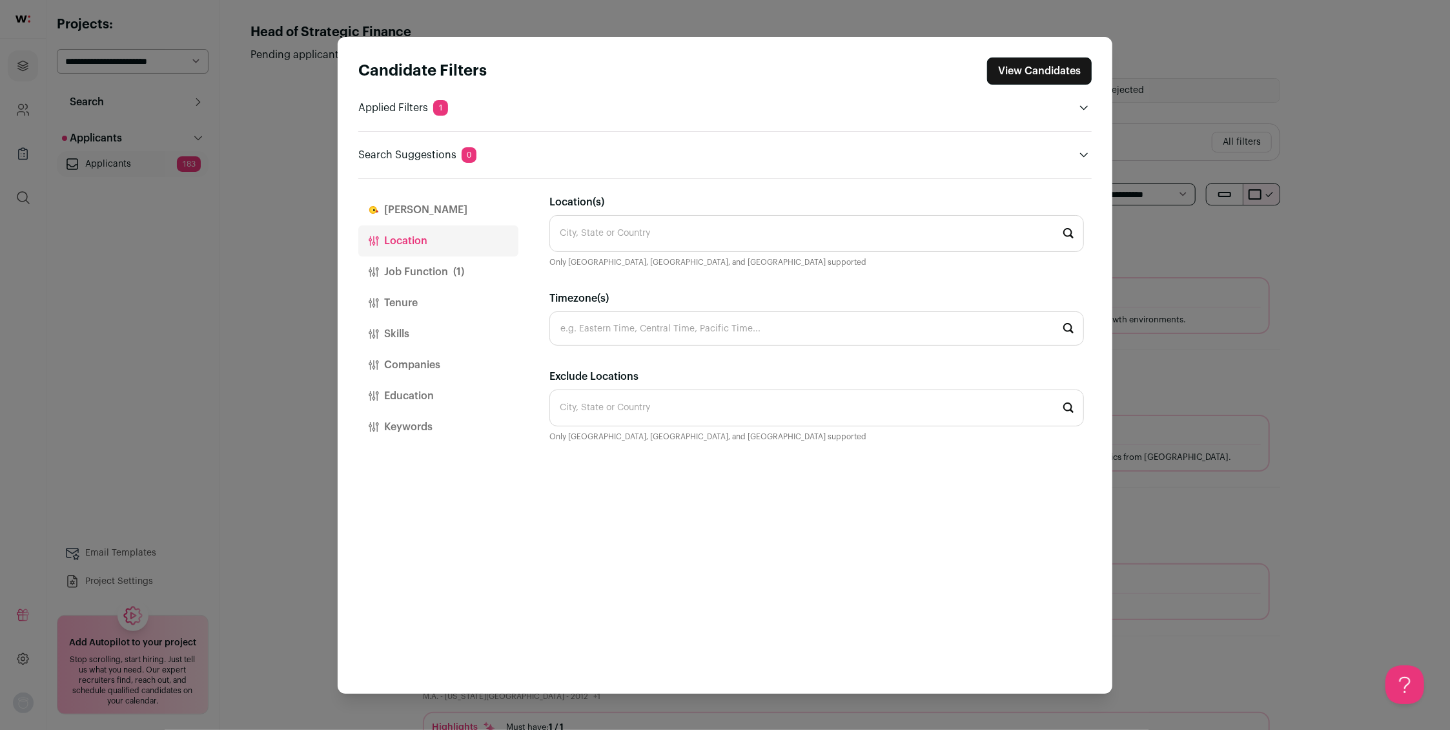
click at [598, 231] on input "Location(s)" at bounding box center [816, 233] width 535 height 37
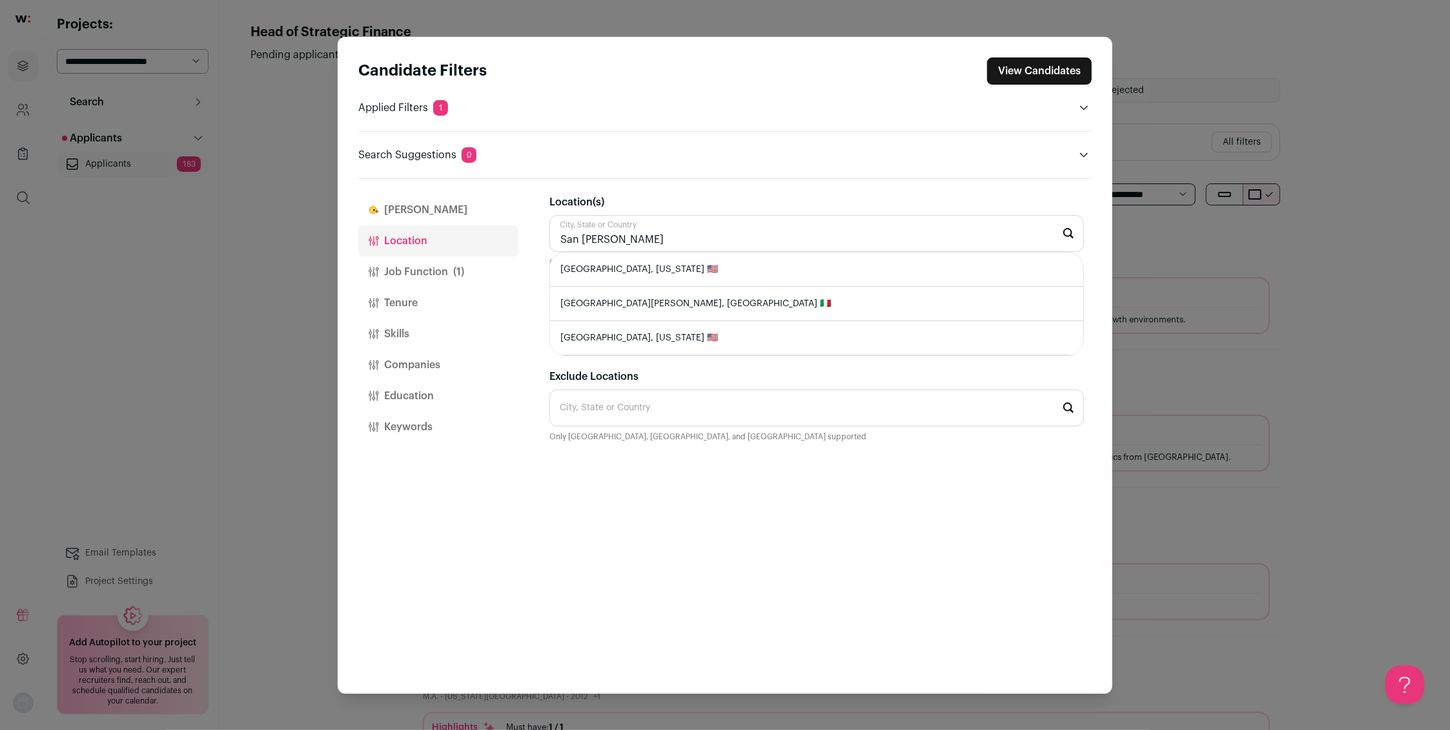
click at [605, 264] on li "[GEOGRAPHIC_DATA], [US_STATE] 🇺🇸" at bounding box center [816, 269] width 533 height 34
type input "[GEOGRAPHIC_DATA], [US_STATE] 🇺🇸"
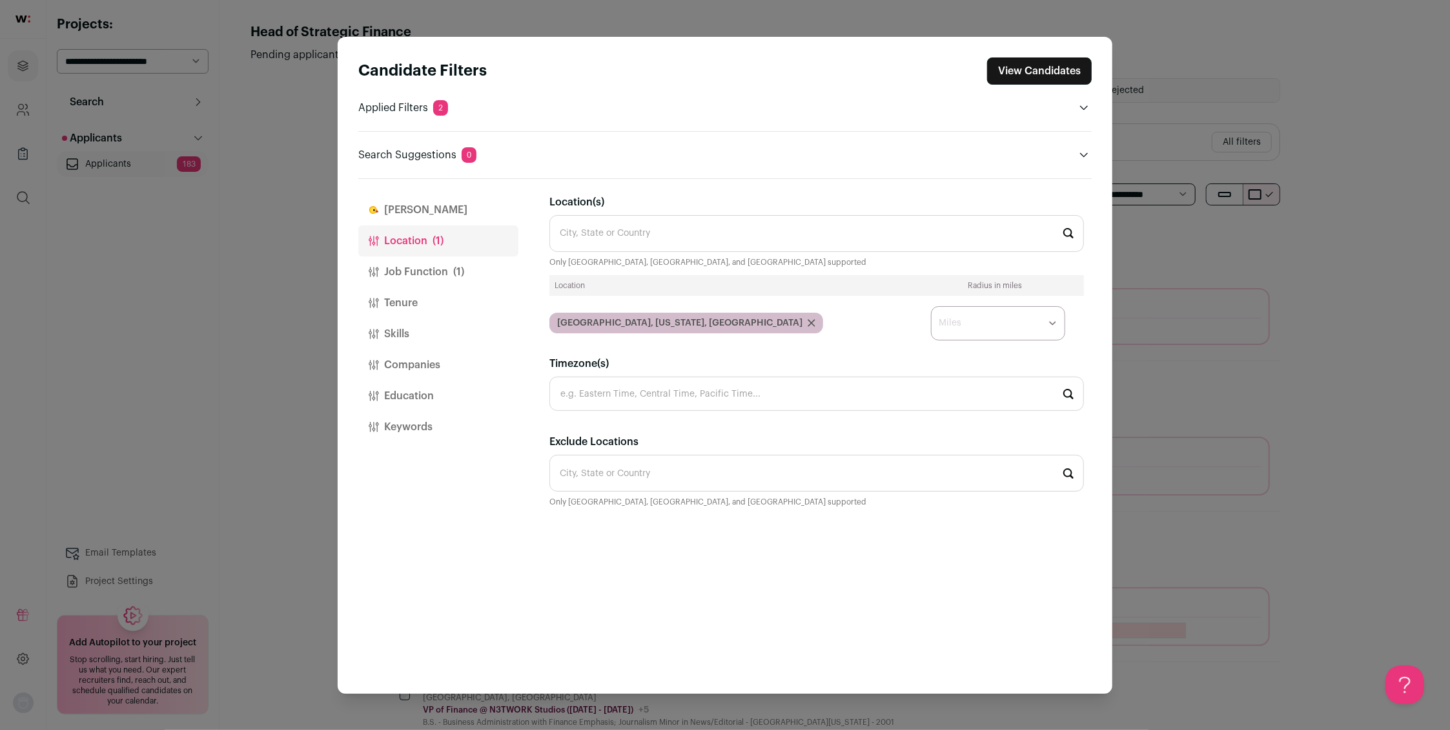
click at [1050, 325] on select "* ** ** **" at bounding box center [998, 323] width 134 height 35
select select "****"
click at [411, 272] on button "Job Function (1)" at bounding box center [438, 271] width 160 height 31
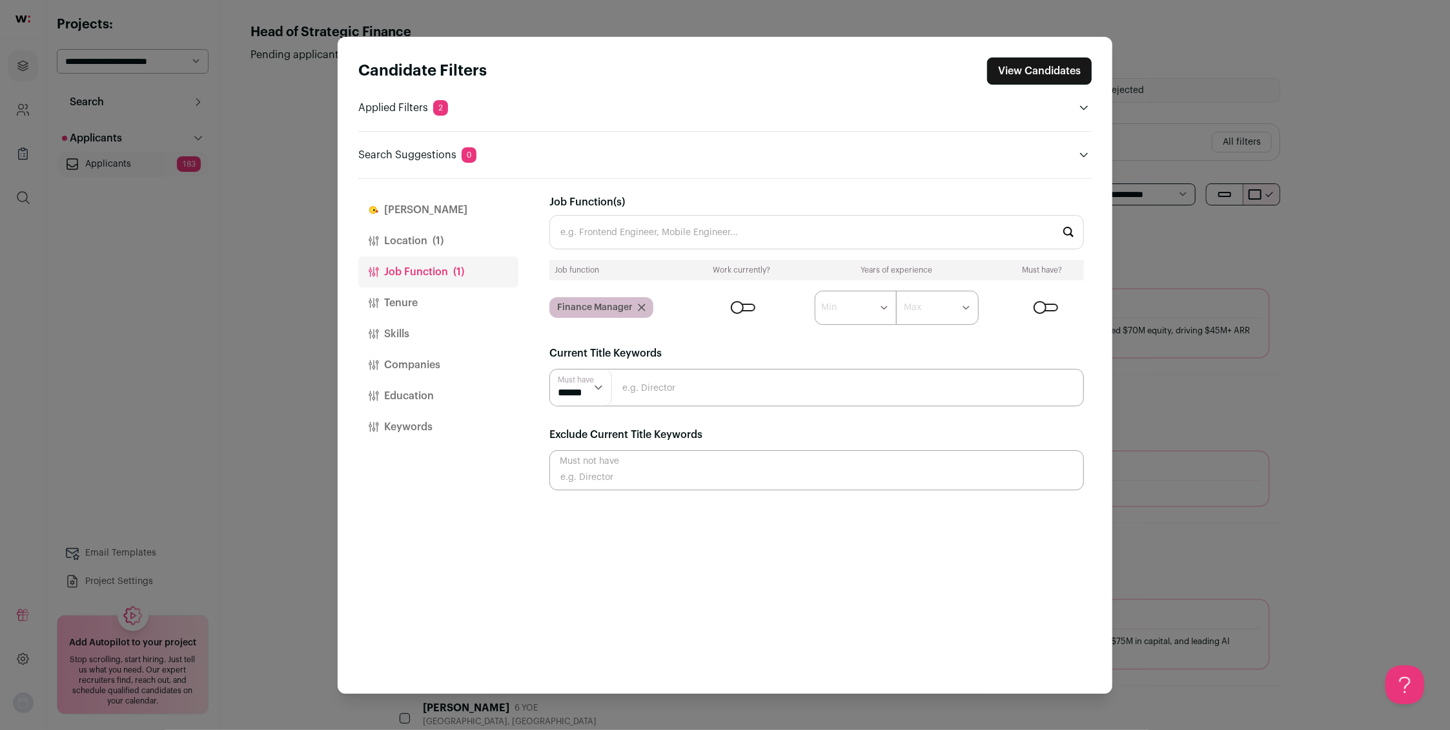
click at [613, 238] on input "Job Function(s)" at bounding box center [816, 232] width 535 height 34
type input "S"
type input "F"
type input "C"
click at [475, 548] on div "[PERSON_NAME] Location (1) Job Function (1) Tenure Skills Companies Education K…" at bounding box center [438, 436] width 160 height 515
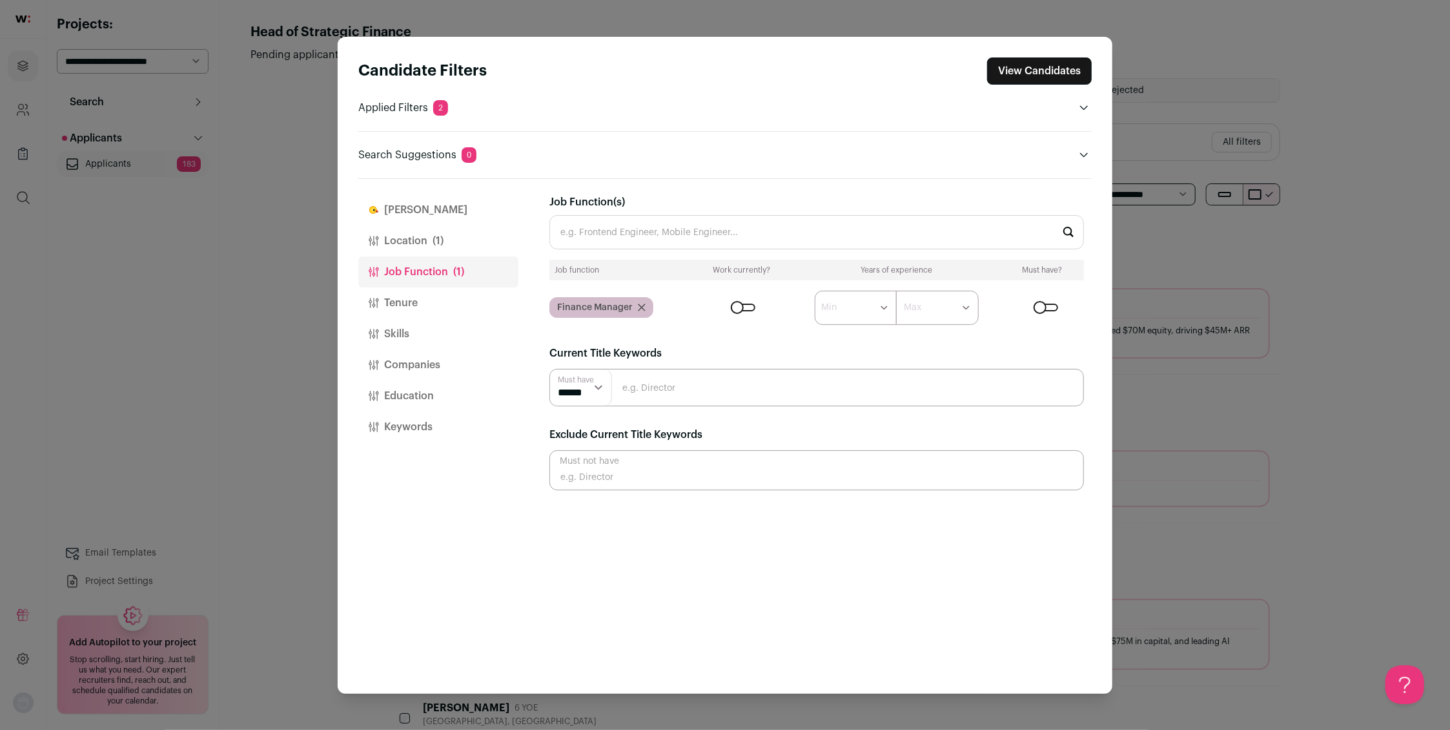
click at [736, 306] on div "Close modal via background" at bounding box center [743, 307] width 25 height 8
click at [600, 482] on input "Close modal via background" at bounding box center [816, 470] width 535 height 40
type input "C"
type input "Consultant"
click at [402, 302] on button "Tenure" at bounding box center [438, 302] width 160 height 31
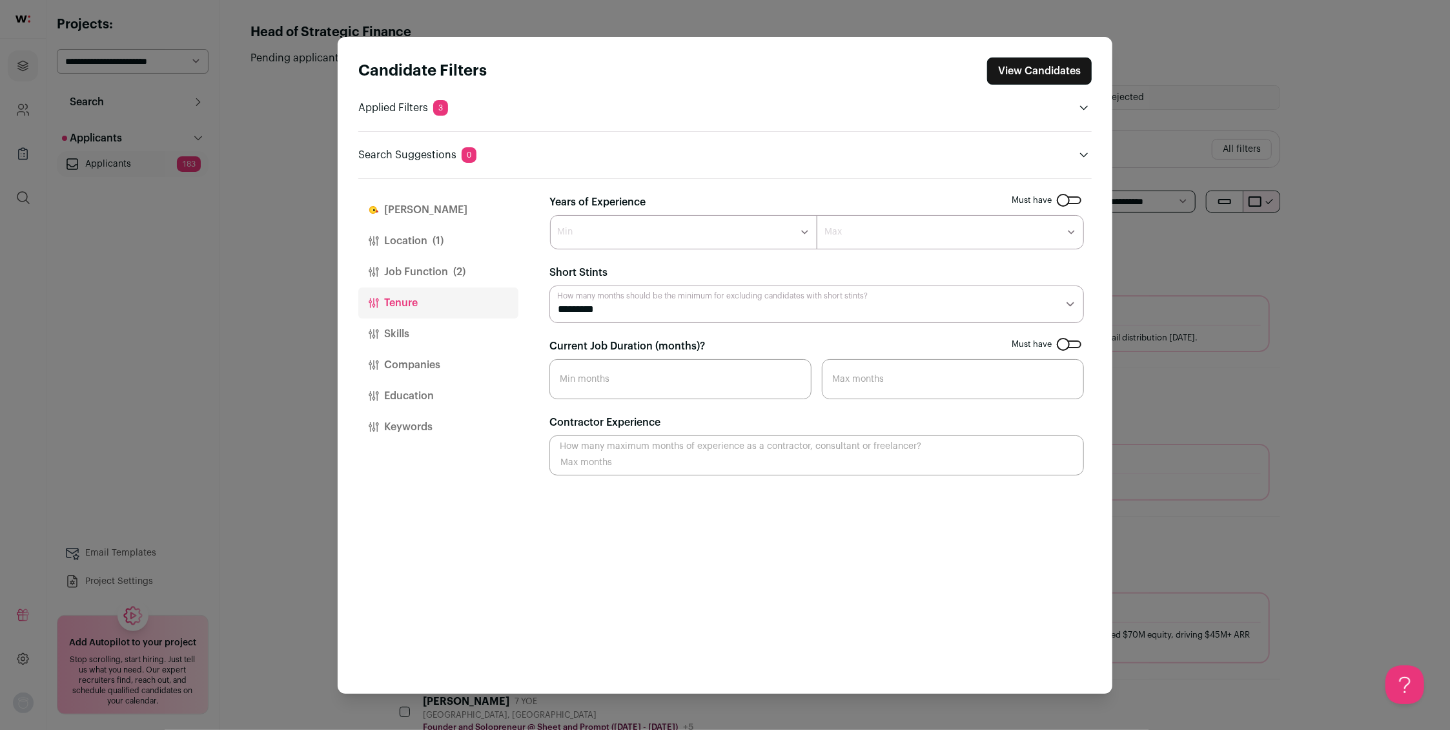
click at [1072, 303] on select "********* ******** ******* ******** ******** ******** ******** ******** *******…" at bounding box center [816, 303] width 535 height 37
select select "**"
click at [587, 383] on input "Current Job Duration (months)?" at bounding box center [680, 379] width 262 height 40
type input "12"
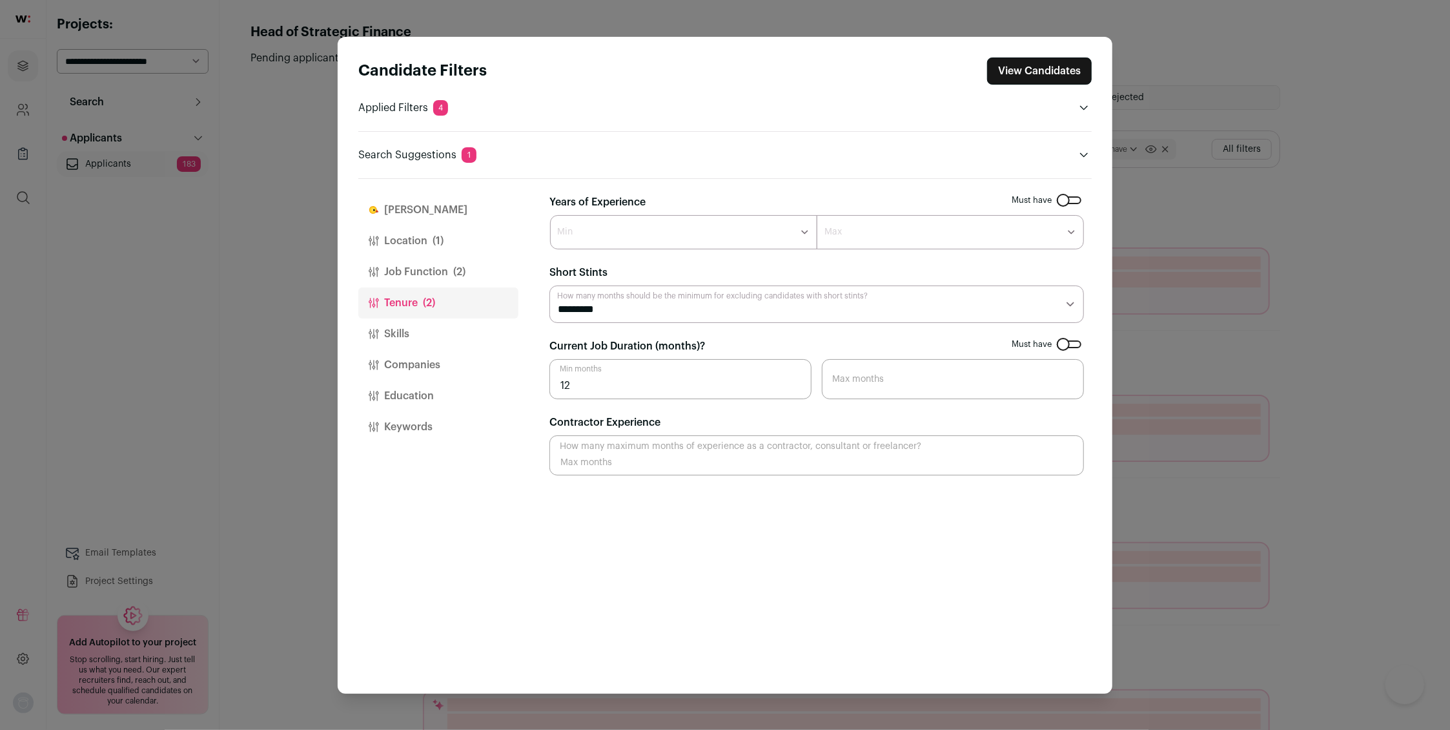
click at [699, 233] on select "******* ****** ******* ******* ******* ******* ******* ******* ******* ******* …" at bounding box center [683, 232] width 267 height 35
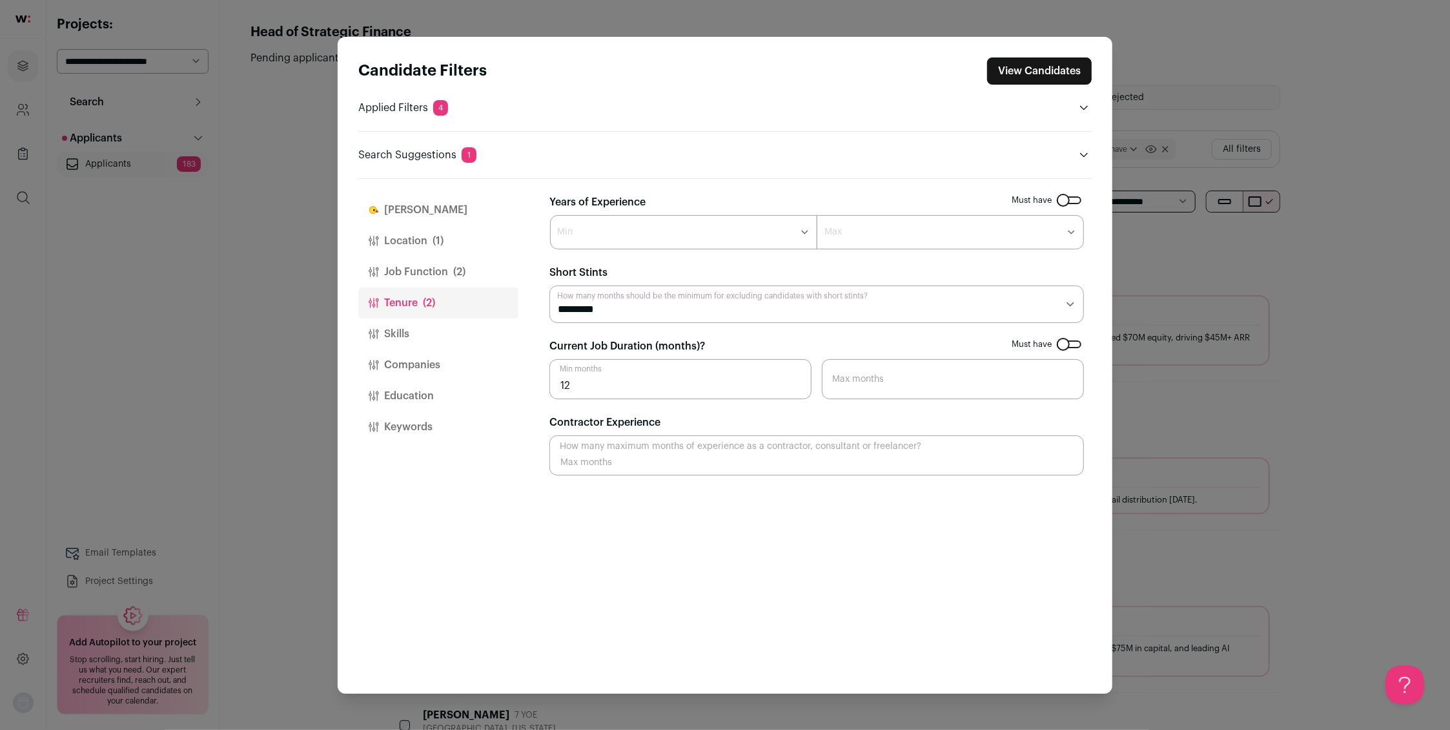
select select "*"
click at [399, 330] on button "Skills" at bounding box center [438, 333] width 160 height 31
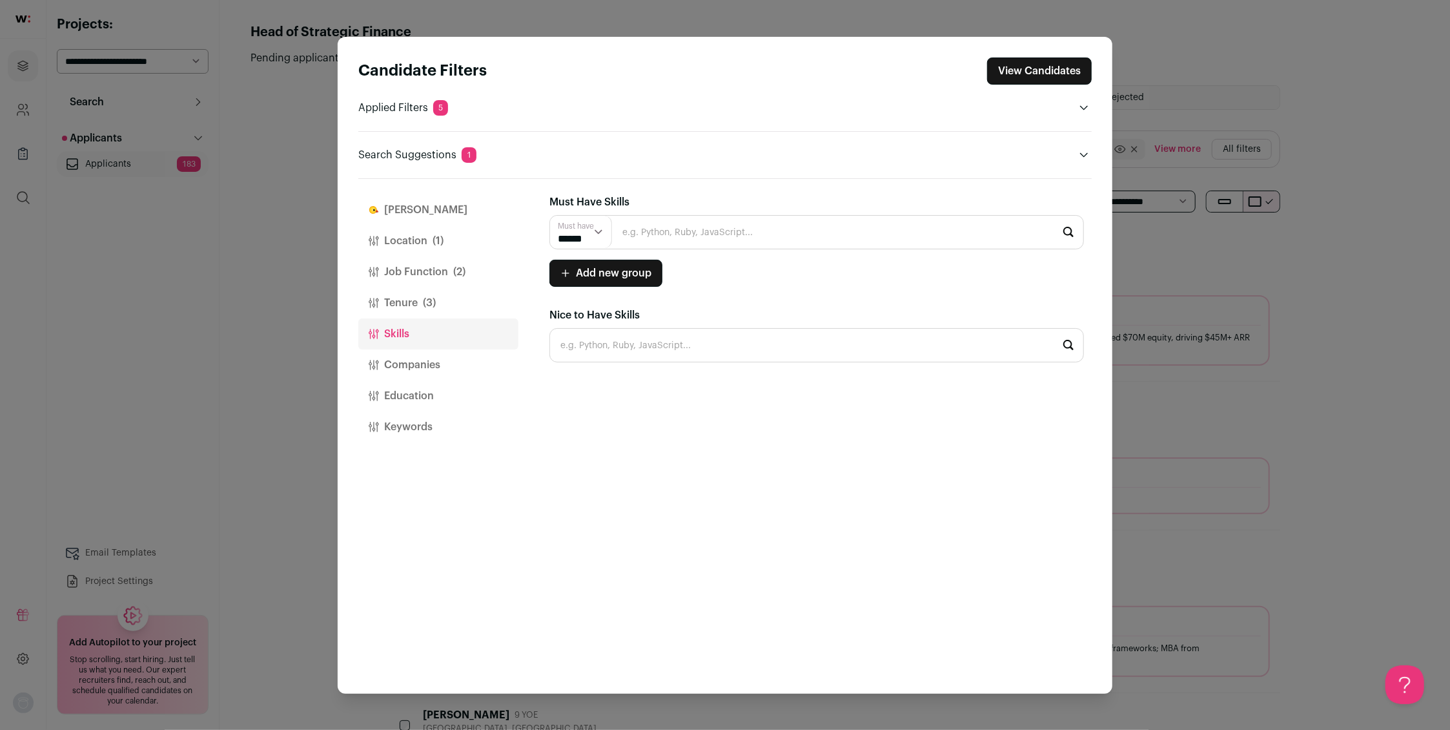
click at [401, 364] on button "Companies" at bounding box center [438, 364] width 160 height 31
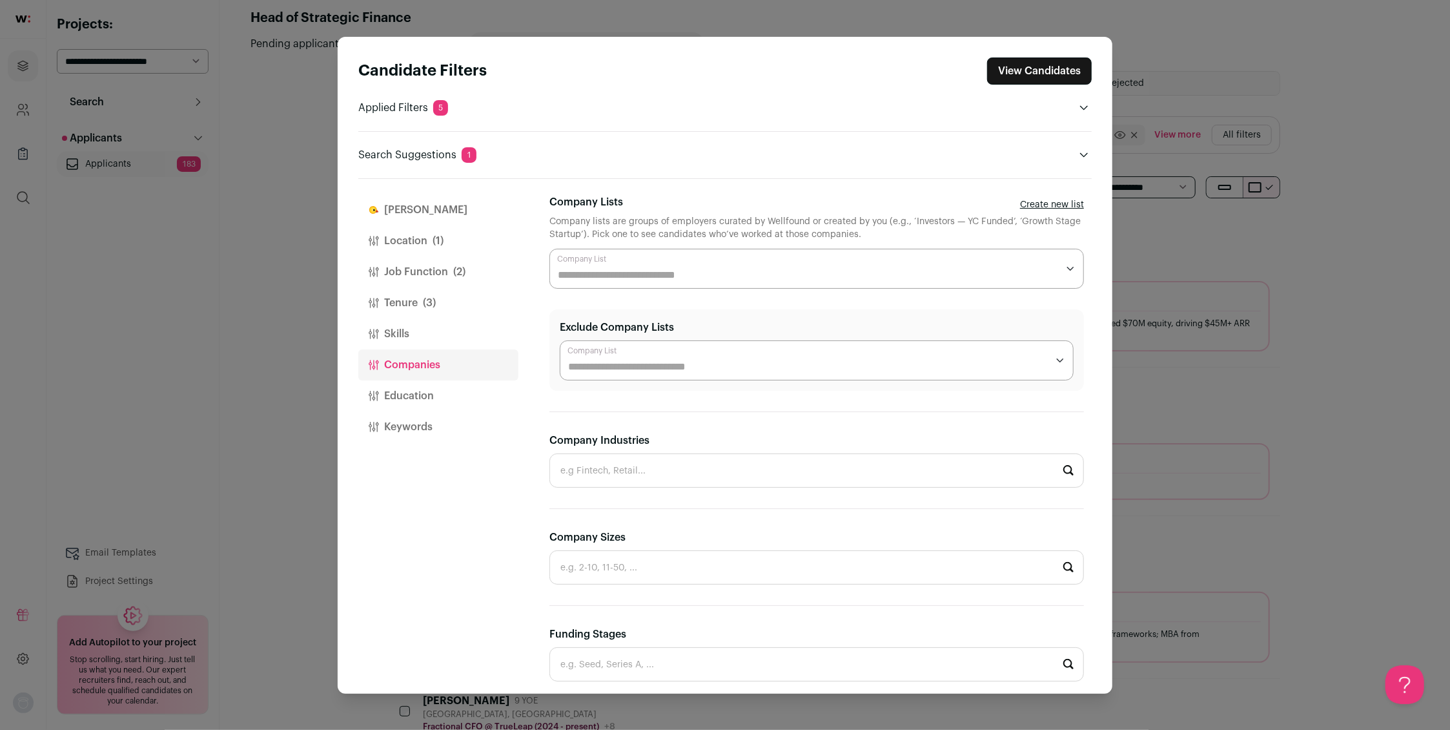
scroll to position [15, 0]
click at [595, 469] on input "Company Industries" at bounding box center [816, 470] width 535 height 34
click at [584, 500] on li "Fintech" at bounding box center [816, 505] width 533 height 34
type input "Fintech"
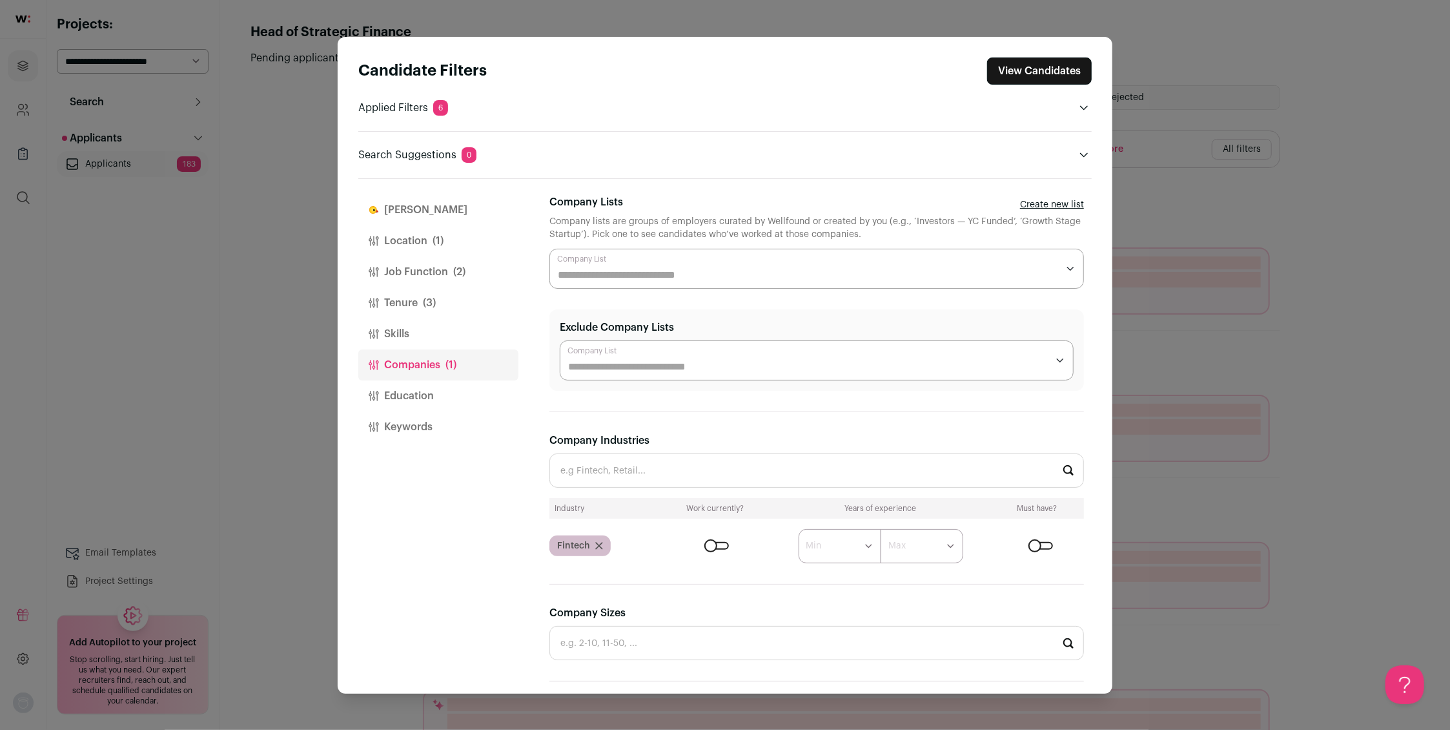
scroll to position [0, 0]
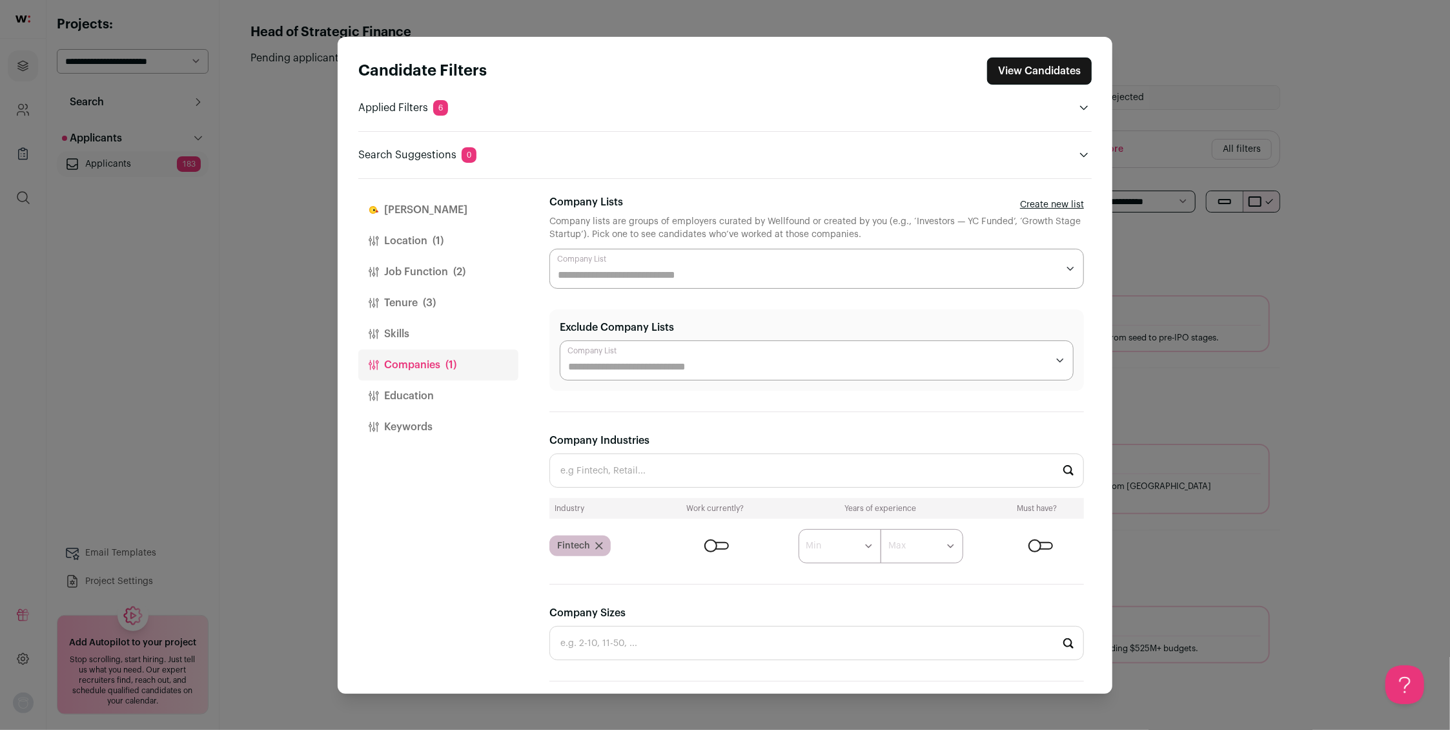
click at [1035, 544] on div "Close modal via background" at bounding box center [1041, 546] width 25 height 8
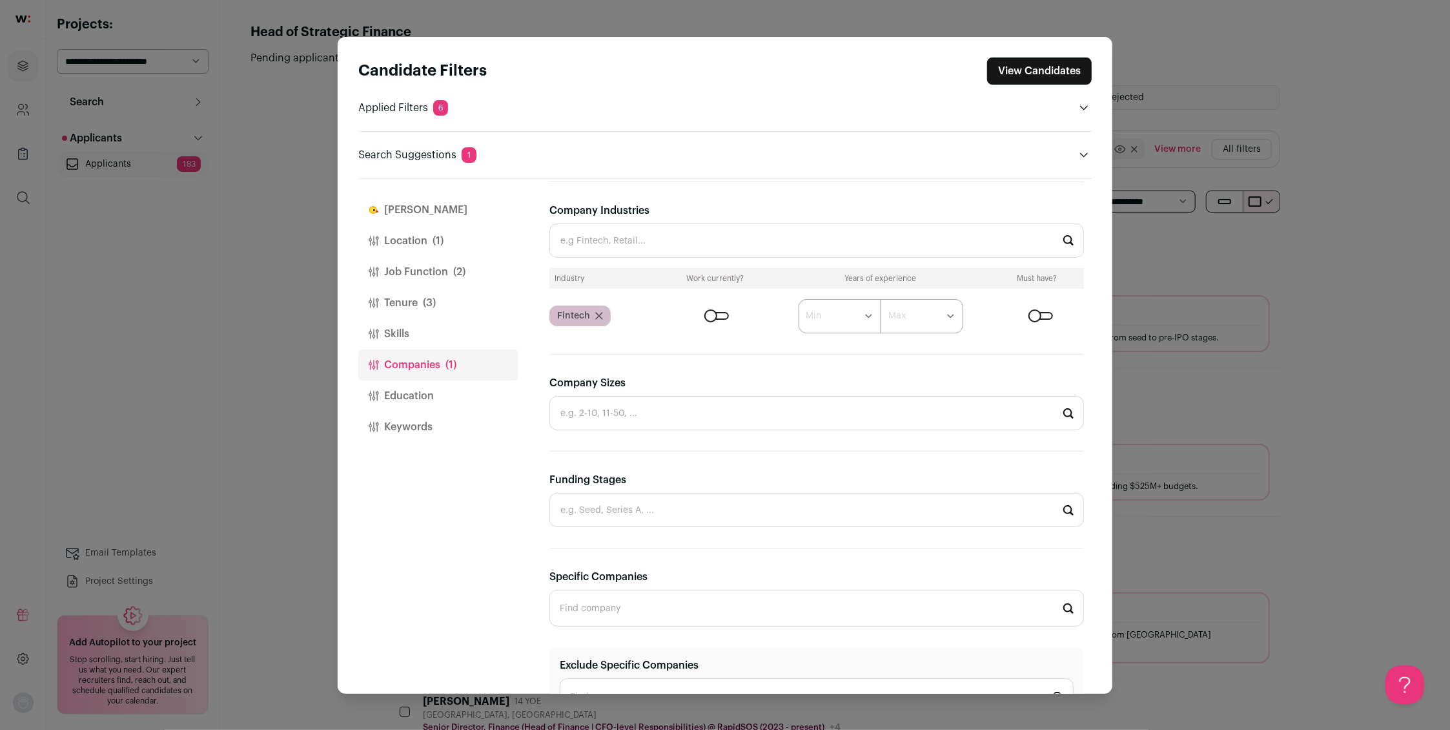
scroll to position [230, 0]
click at [584, 510] on input "Funding Stages" at bounding box center [816, 509] width 535 height 34
click at [585, 607] on li "Series A" at bounding box center [816, 612] width 533 height 34
type input "Series A"
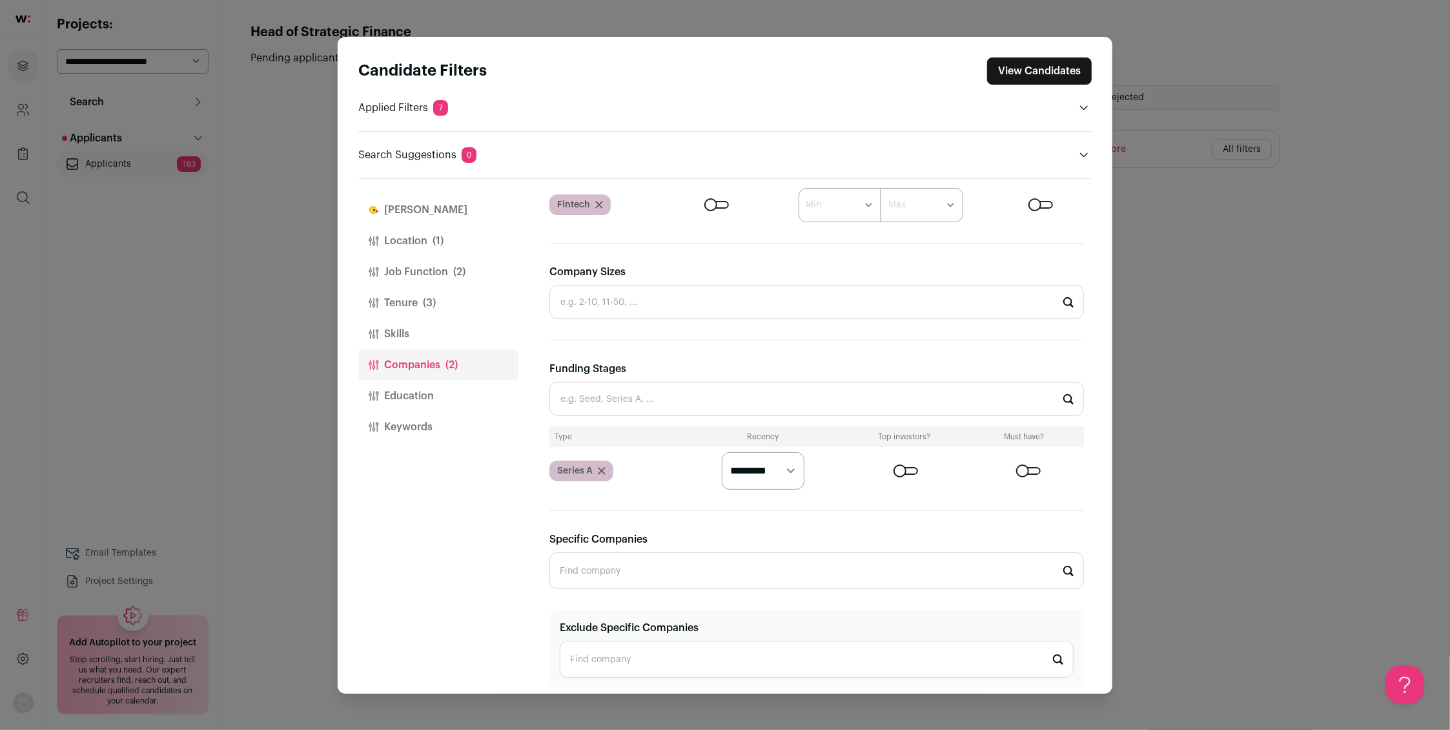
scroll to position [349, 0]
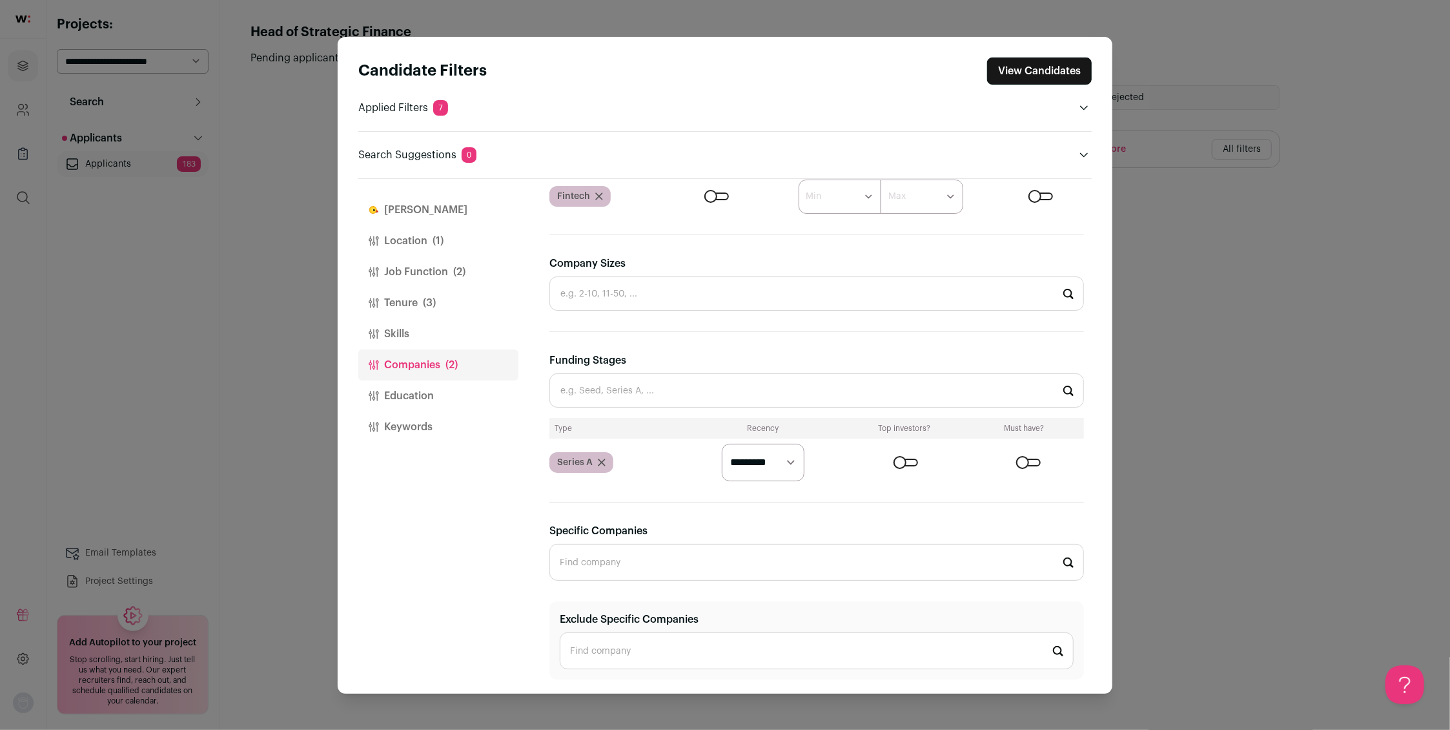
click at [1025, 458] on div "Close modal via background" at bounding box center [1028, 462] width 25 height 8
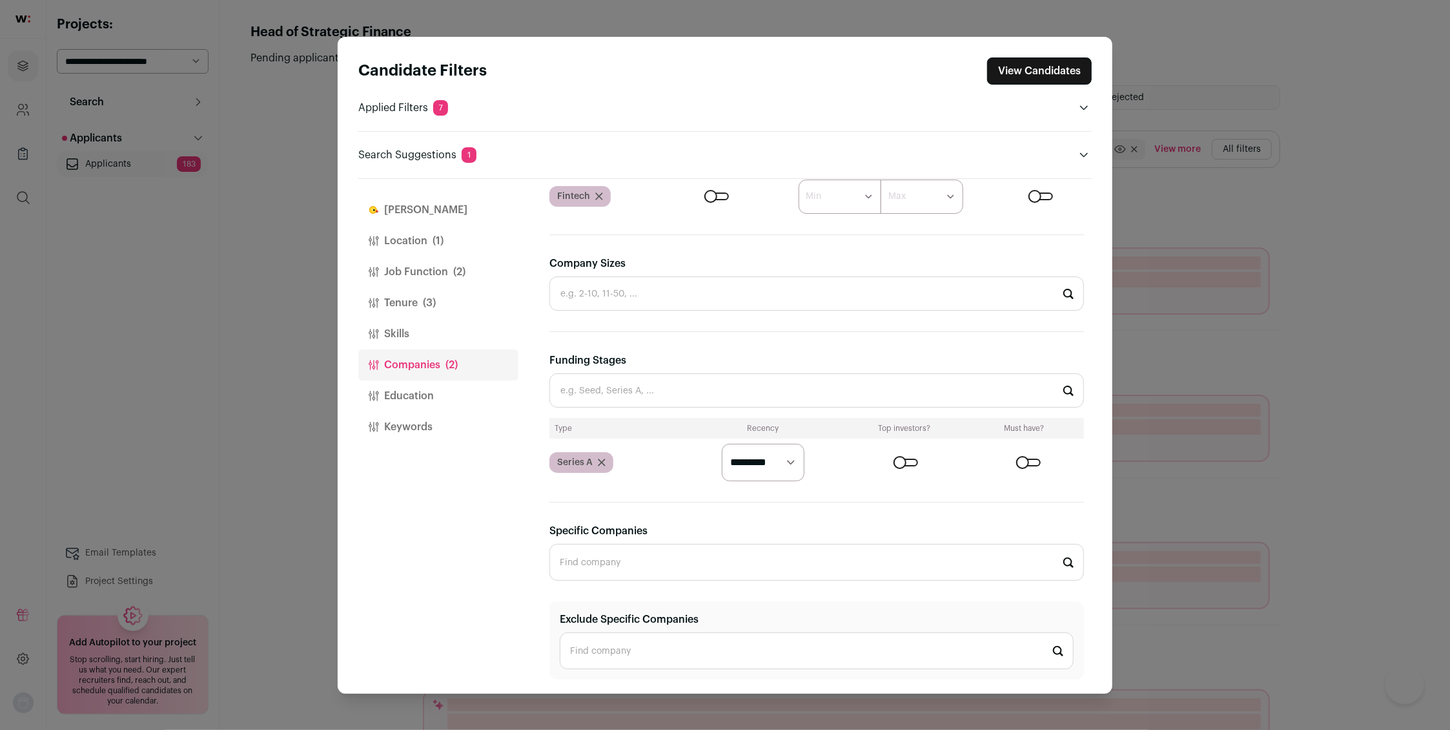
click at [602, 393] on html "Projects Company and ATS Settings Company Lists (Experimental) Global Search Re…" at bounding box center [725, 471] width 1450 height 942
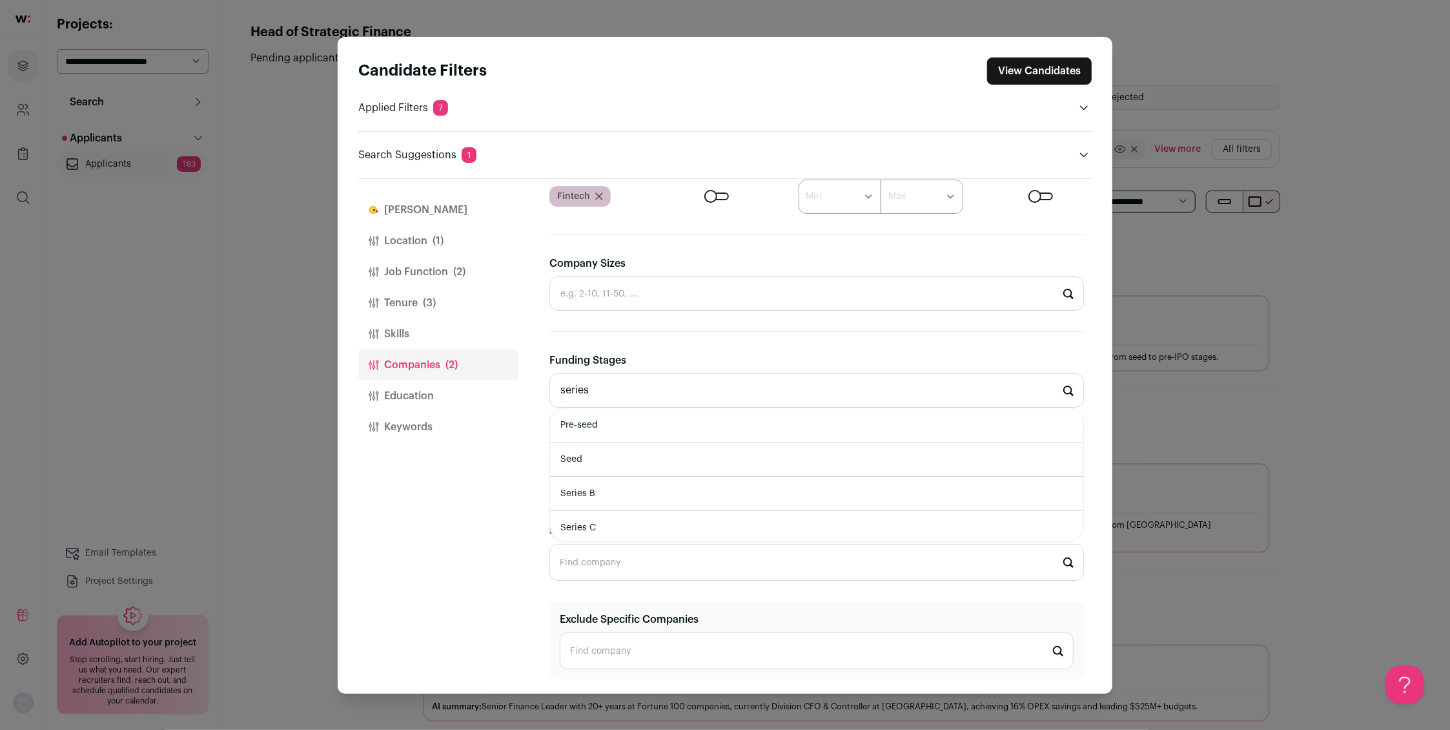
click at [589, 489] on li "Series B" at bounding box center [816, 493] width 533 height 34
type input "Series B"
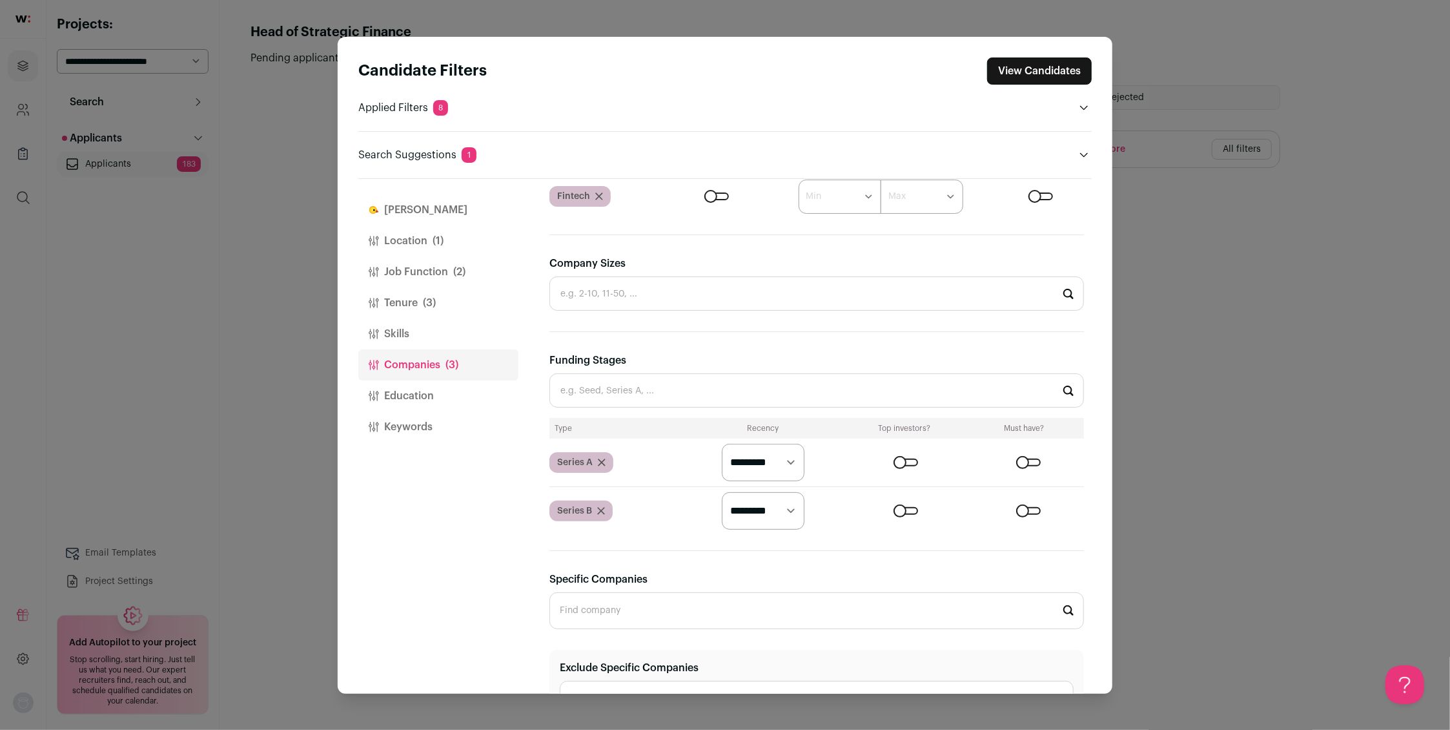
click at [1023, 510] on div "Close modal via background" at bounding box center [1028, 511] width 25 height 8
click at [620, 391] on input "Funding Stages" at bounding box center [816, 390] width 535 height 34
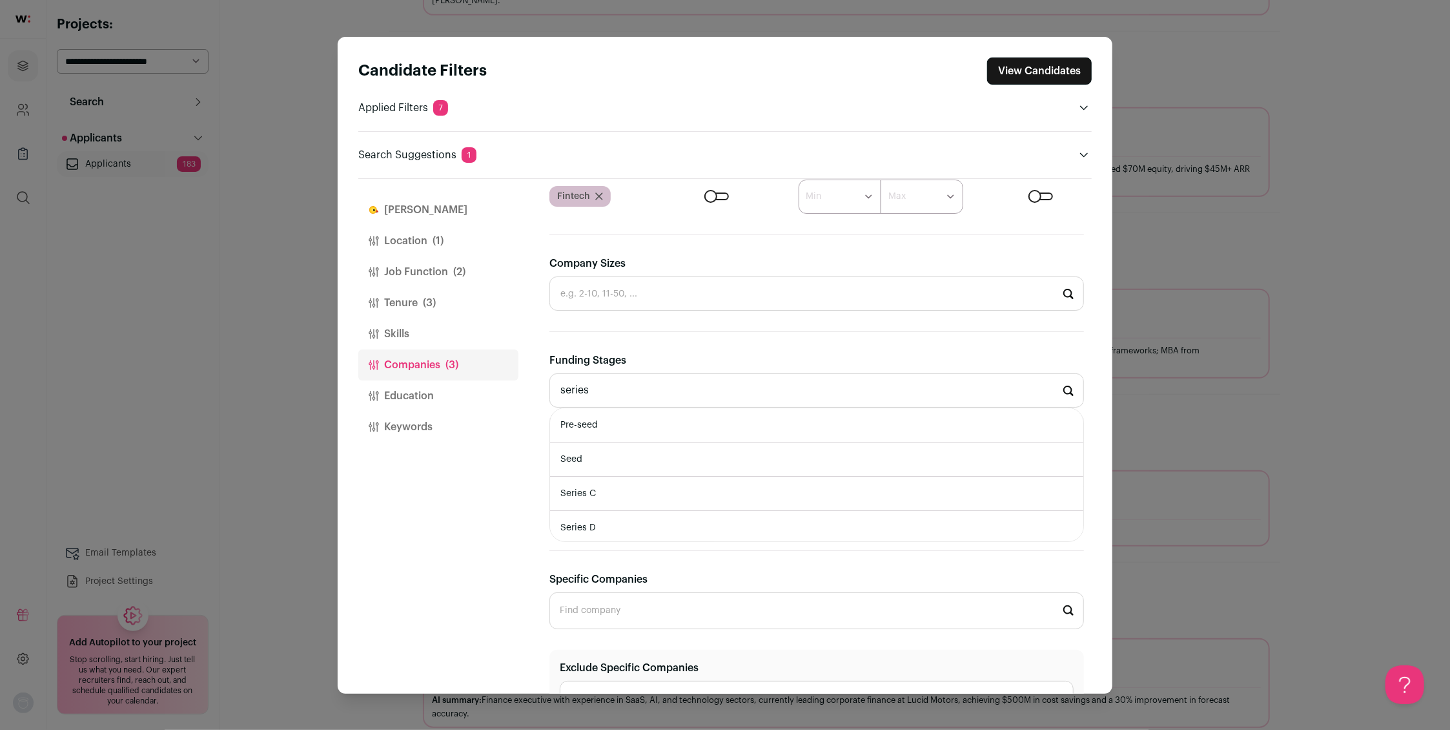
click at [579, 492] on li "Series C" at bounding box center [816, 493] width 533 height 34
type input "Series C"
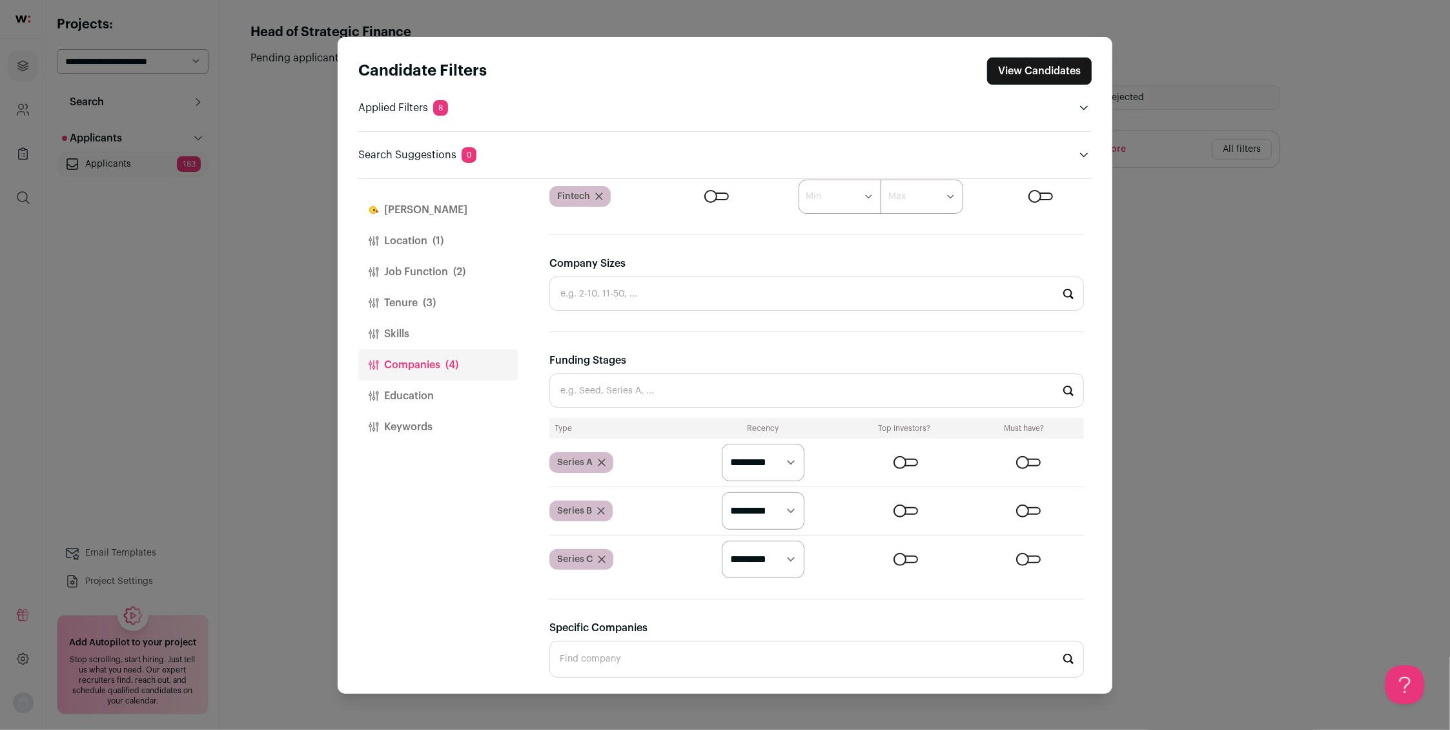
scroll to position [0, 0]
click at [574, 394] on input "Funding Stages" at bounding box center [816, 390] width 535 height 34
click at [593, 493] on li "Series D" at bounding box center [816, 493] width 533 height 34
type input "Series D"
click at [1023, 557] on div "Close modal via background" at bounding box center [1028, 559] width 25 height 8
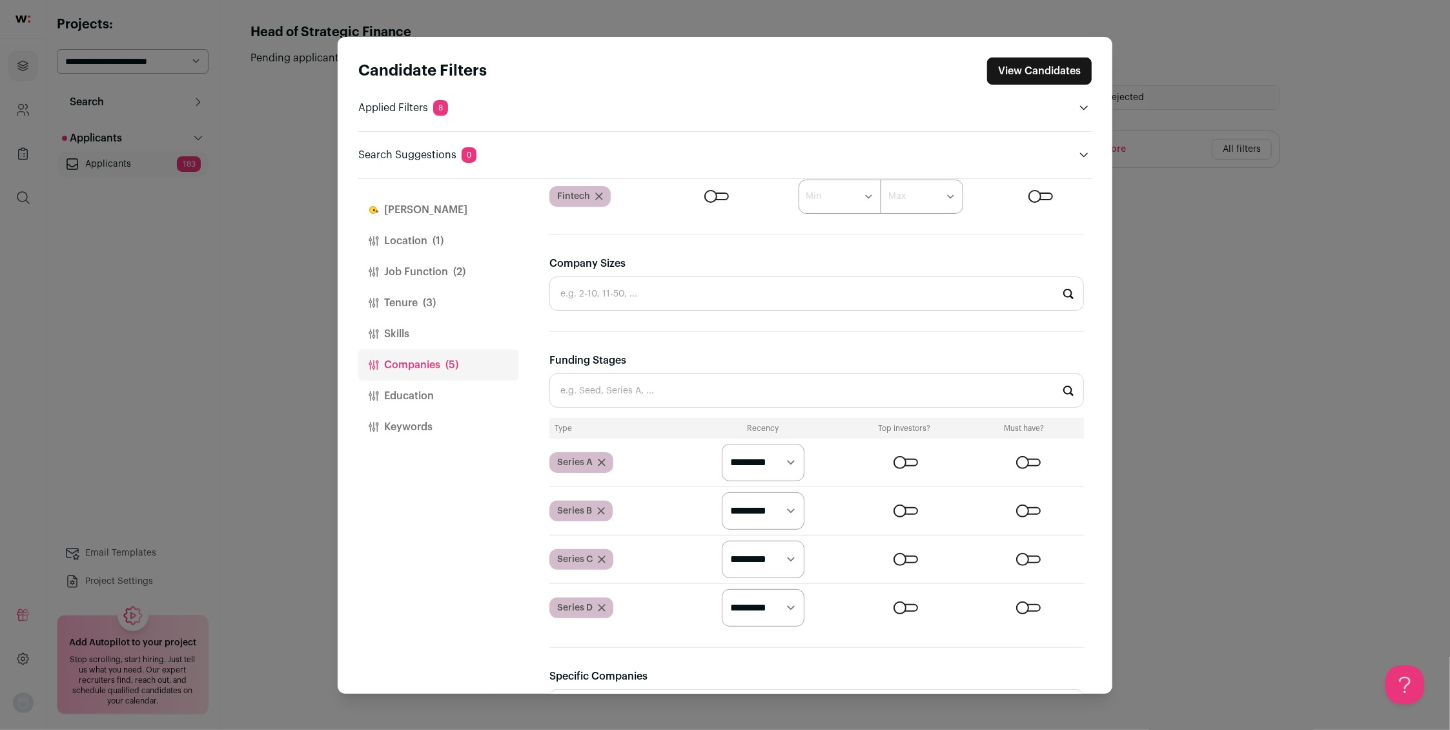
click at [1023, 604] on div "Close modal via background" at bounding box center [1028, 608] width 25 height 8
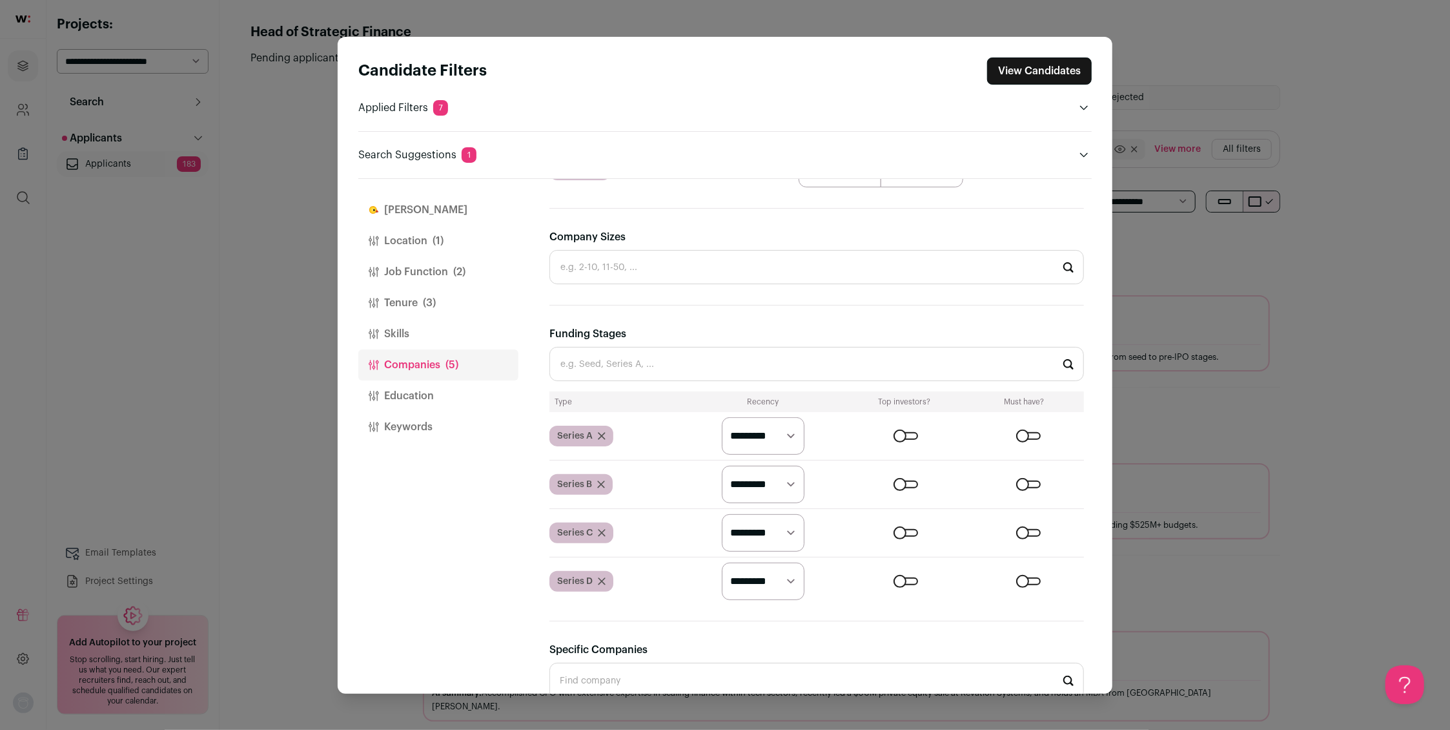
scroll to position [377, 0]
click at [604, 267] on input "Company Sizes" at bounding box center [816, 266] width 535 height 34
click at [587, 367] on li "51-200" at bounding box center [816, 369] width 533 height 34
type input "51-200"
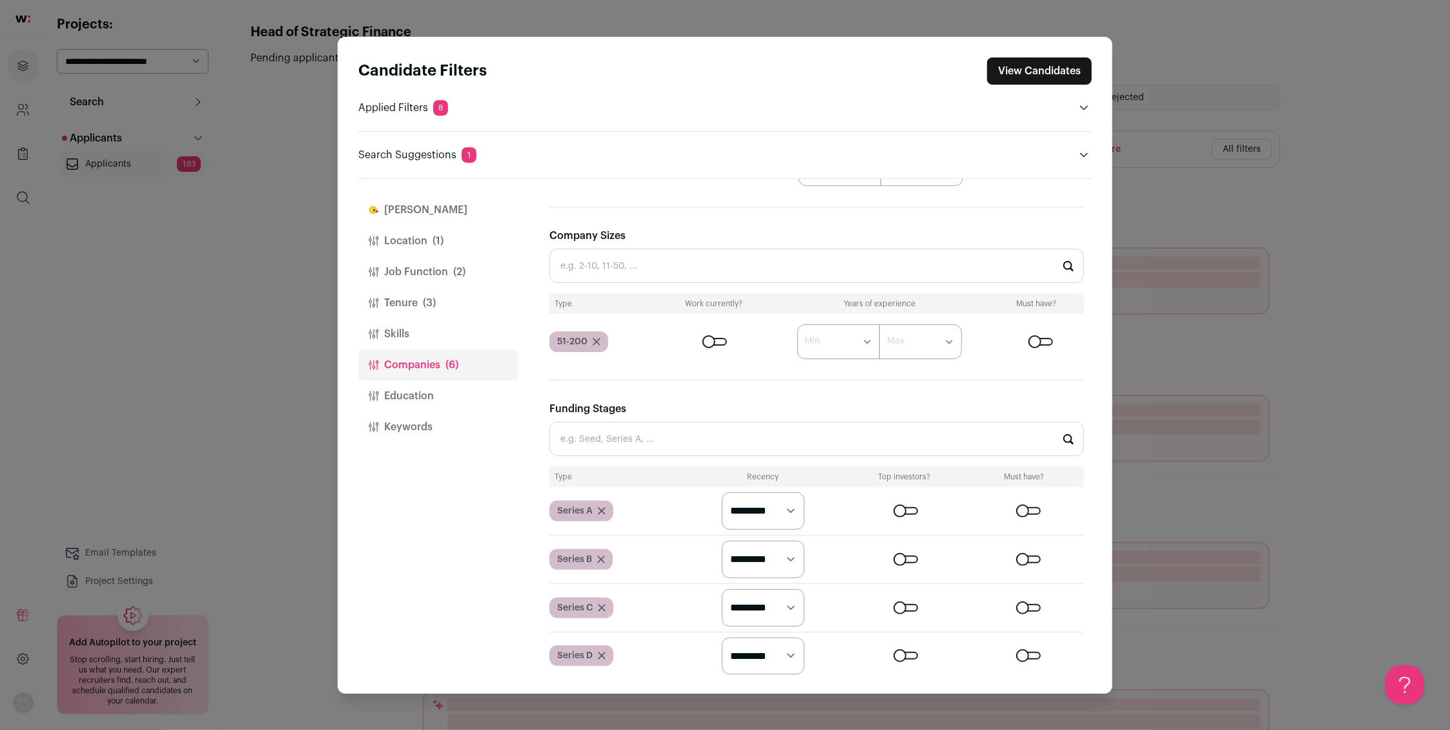
scroll to position [0, 0]
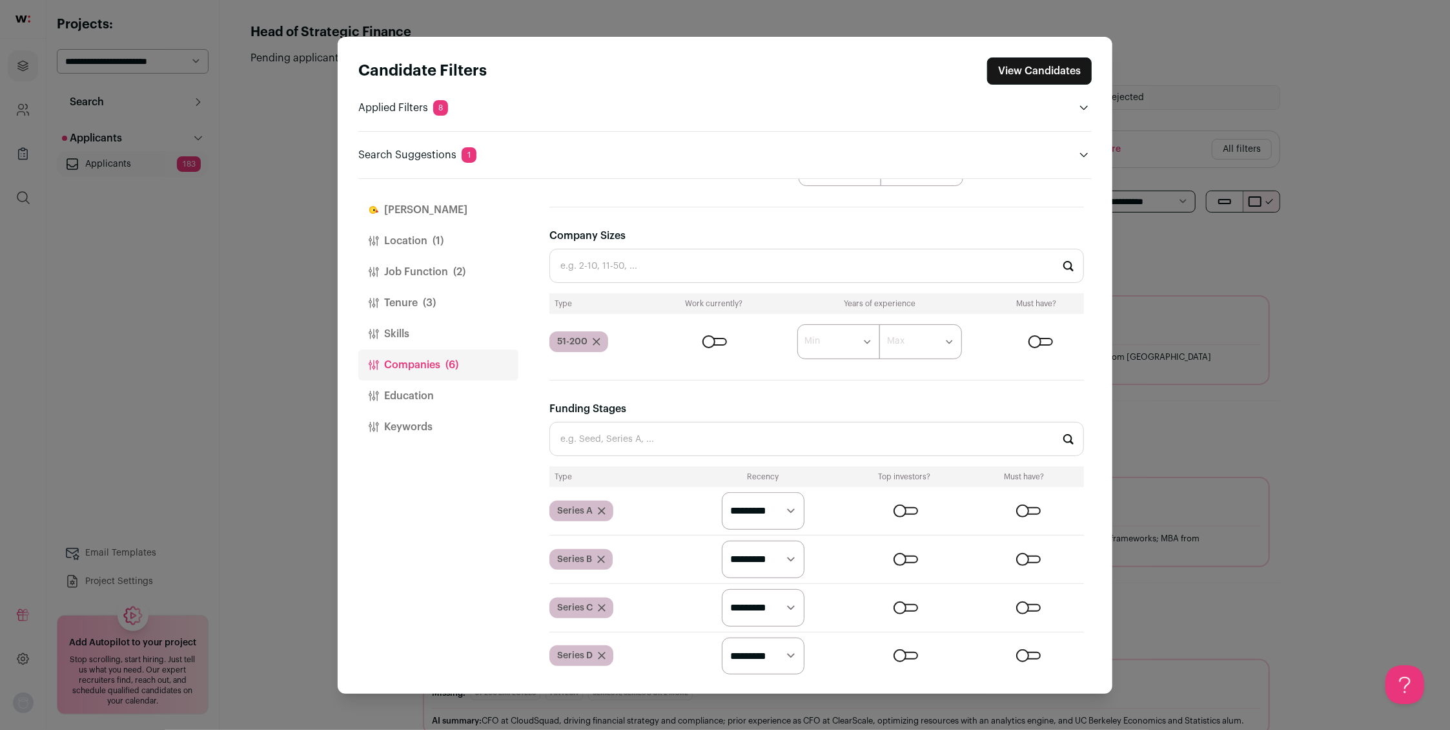
click at [1035, 338] on div "Close modal via background" at bounding box center [1041, 342] width 25 height 8
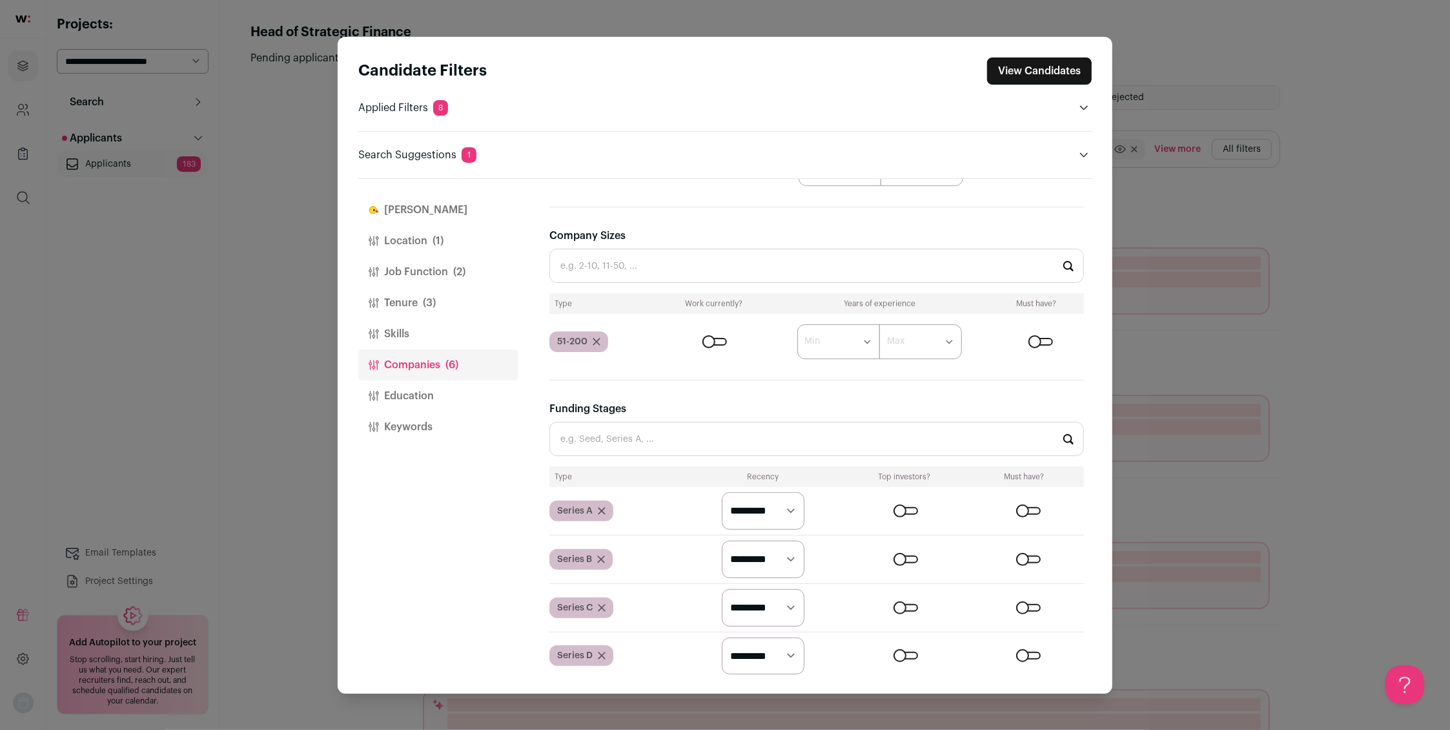
click at [608, 269] on input "Company Sizes" at bounding box center [816, 266] width 535 height 34
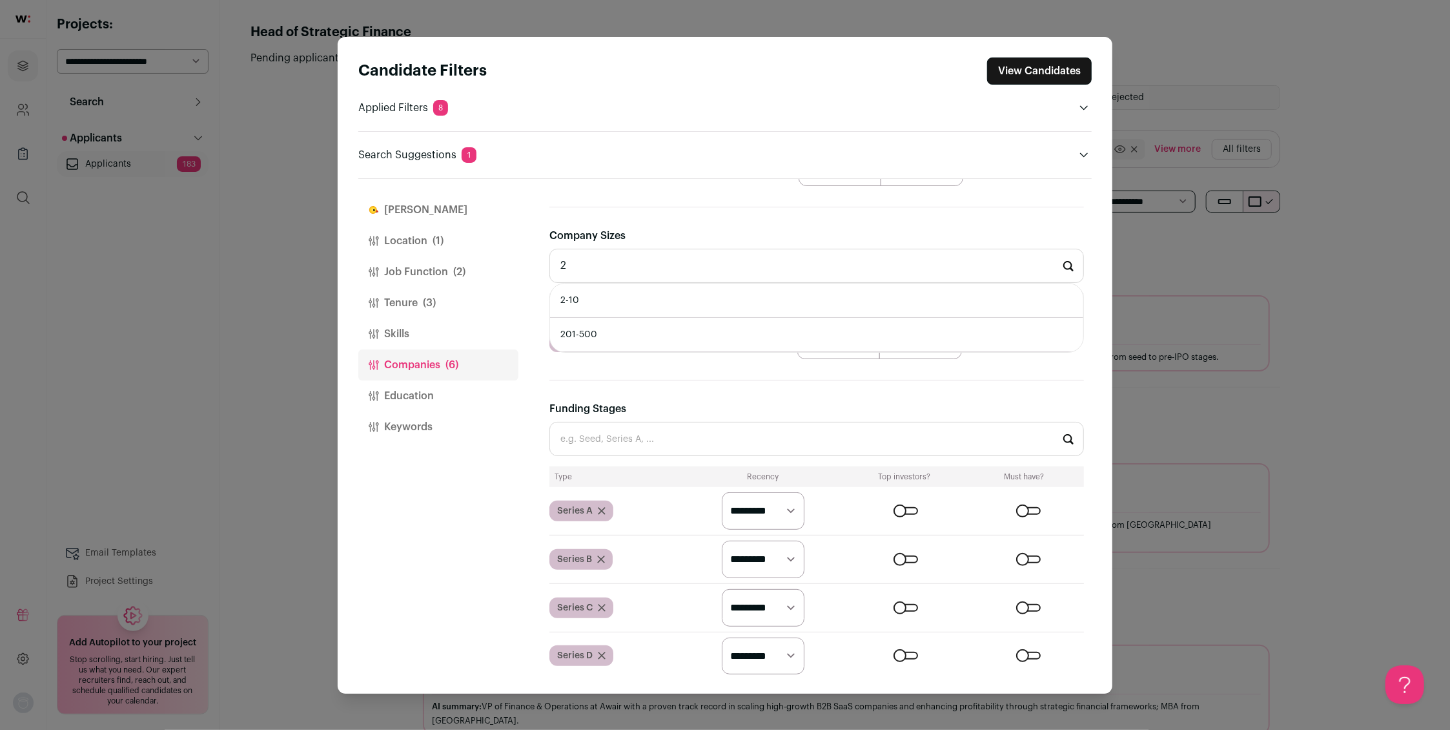
click at [577, 336] on li "201-500" at bounding box center [816, 335] width 533 height 34
type input "201-500"
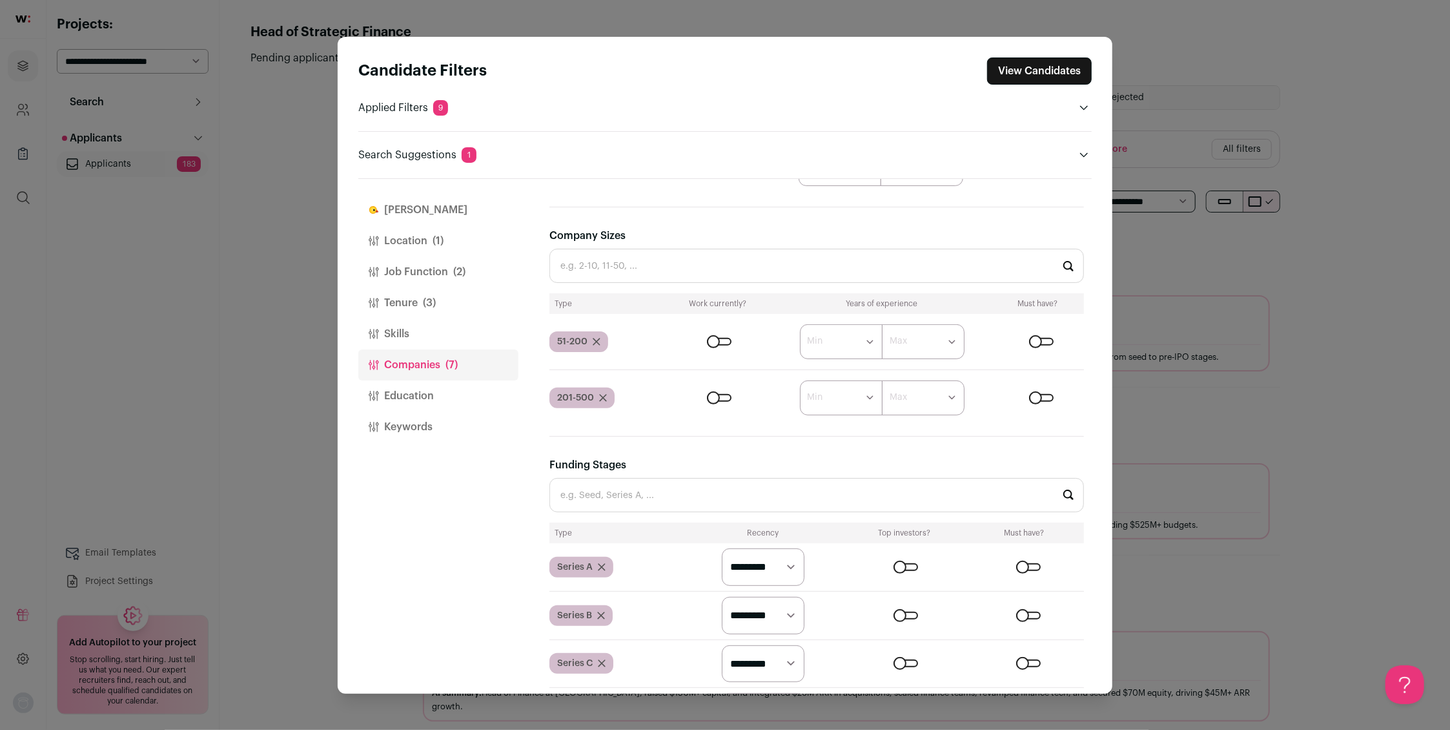
click at [1033, 397] on div "Close modal via background" at bounding box center [1041, 398] width 25 height 8
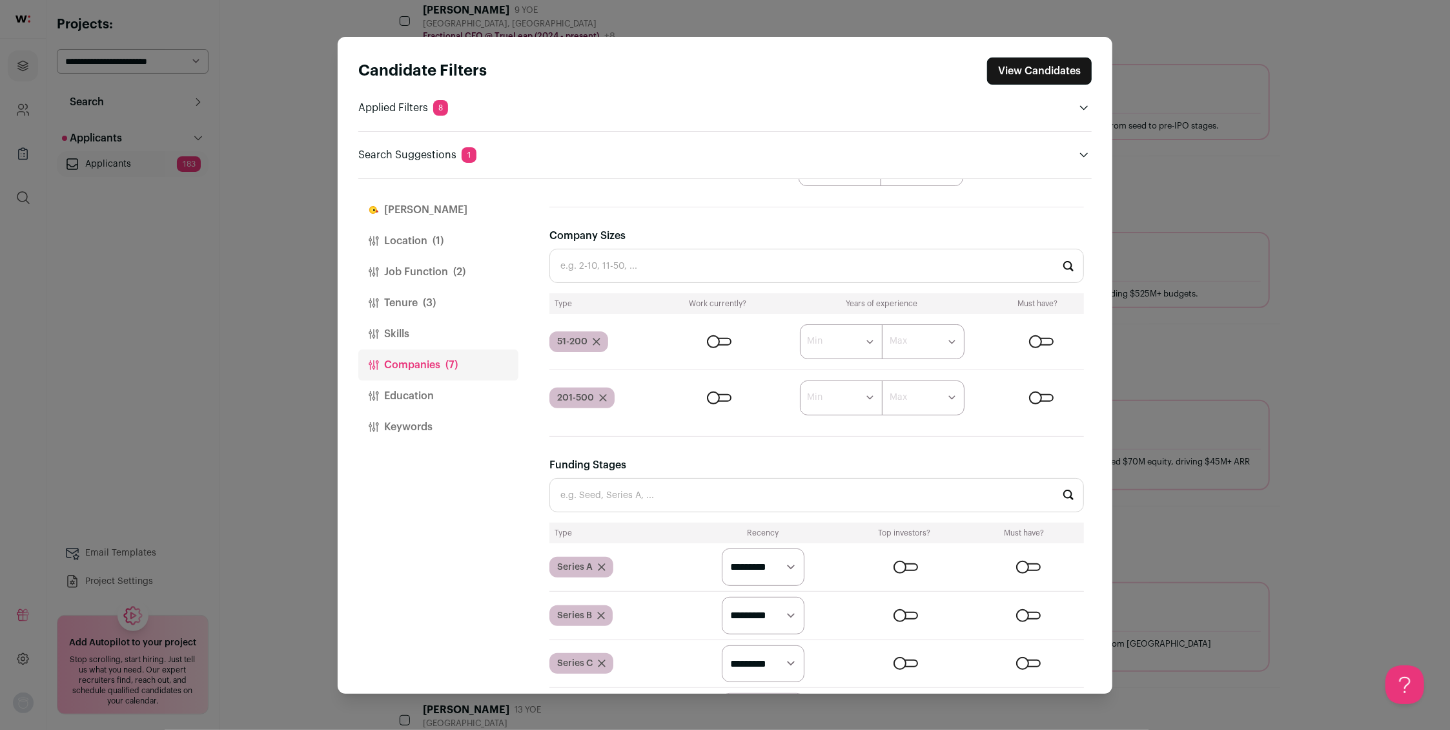
scroll to position [249, 0]
click at [414, 393] on button "Education" at bounding box center [438, 395] width 160 height 31
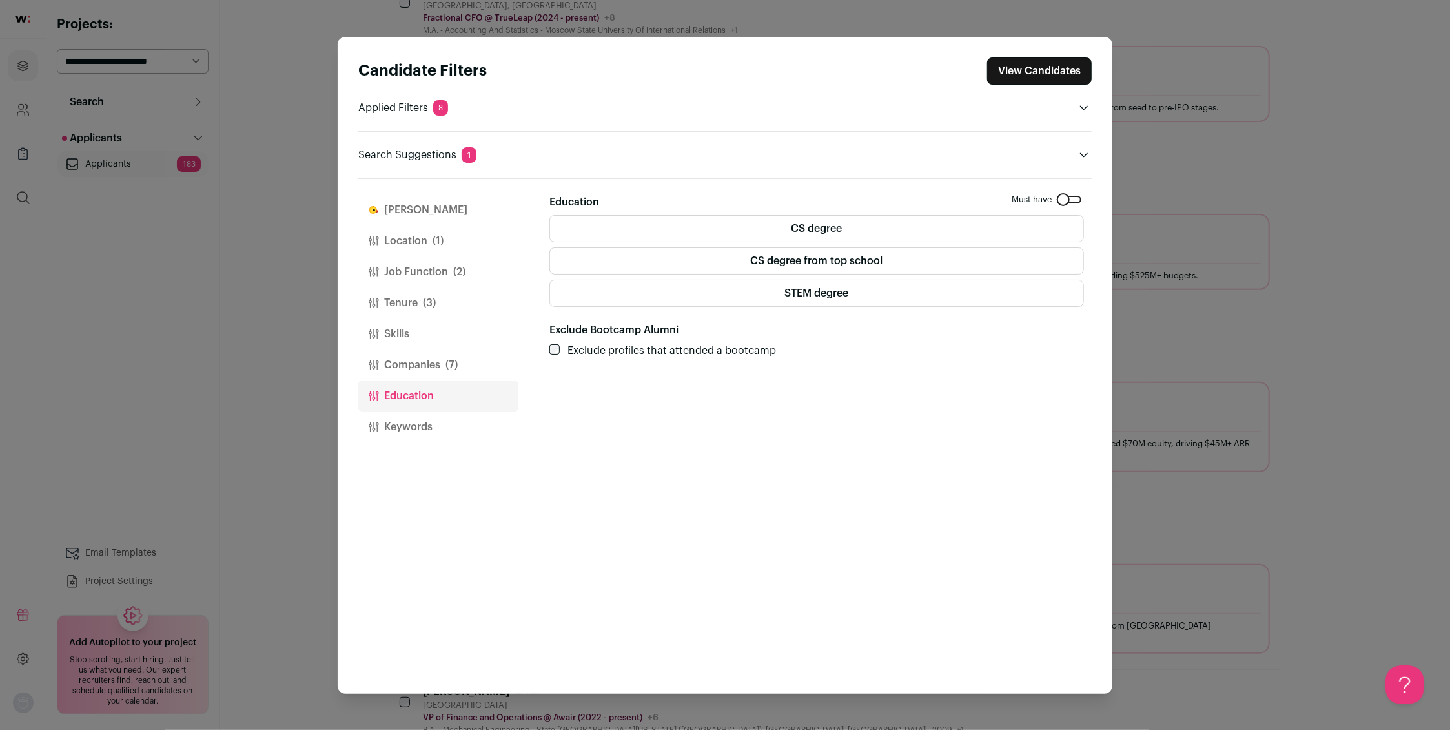
click at [413, 419] on button "Keywords" at bounding box center [438, 426] width 160 height 31
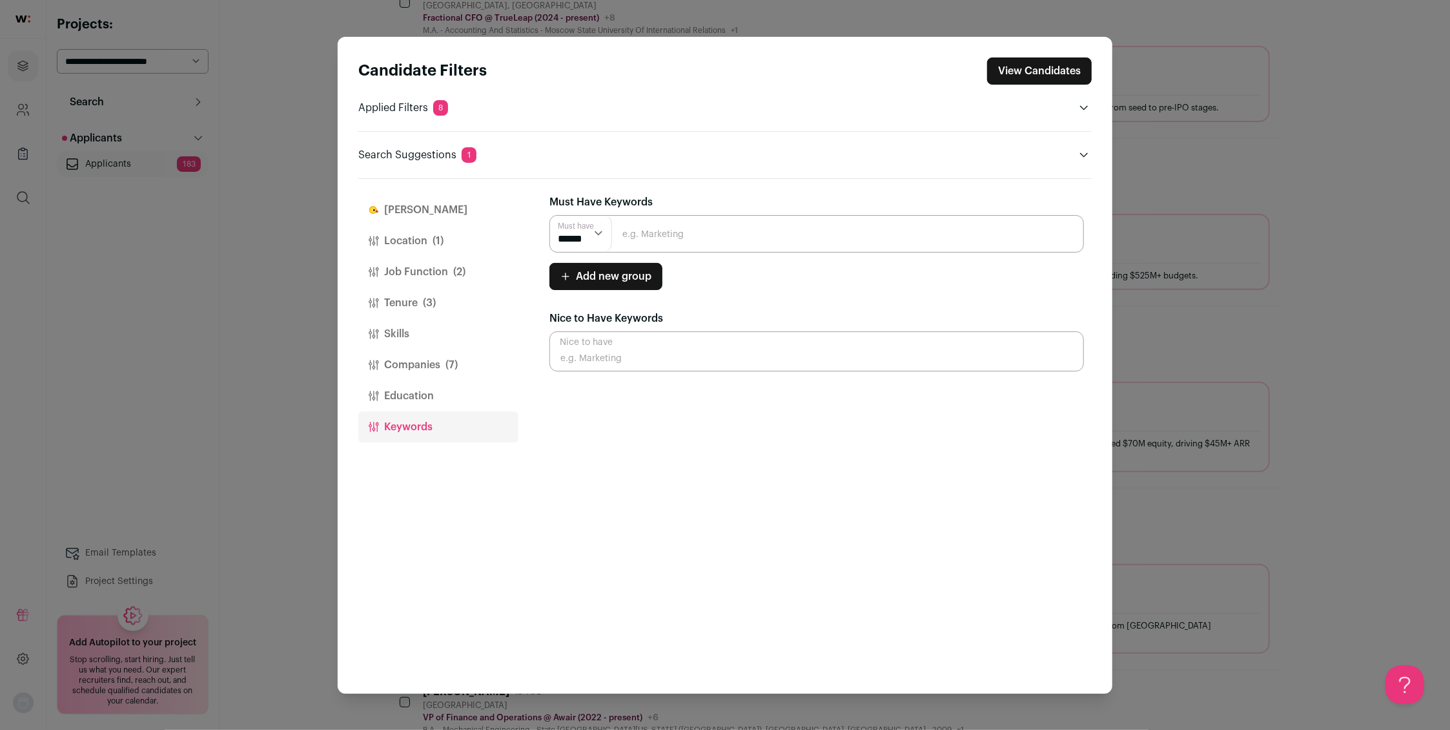
click at [698, 239] on input "Close modal via background" at bounding box center [816, 233] width 535 height 37
type input "strategic finance"
click at [1038, 67] on button "View Candidates" at bounding box center [1039, 70] width 105 height 27
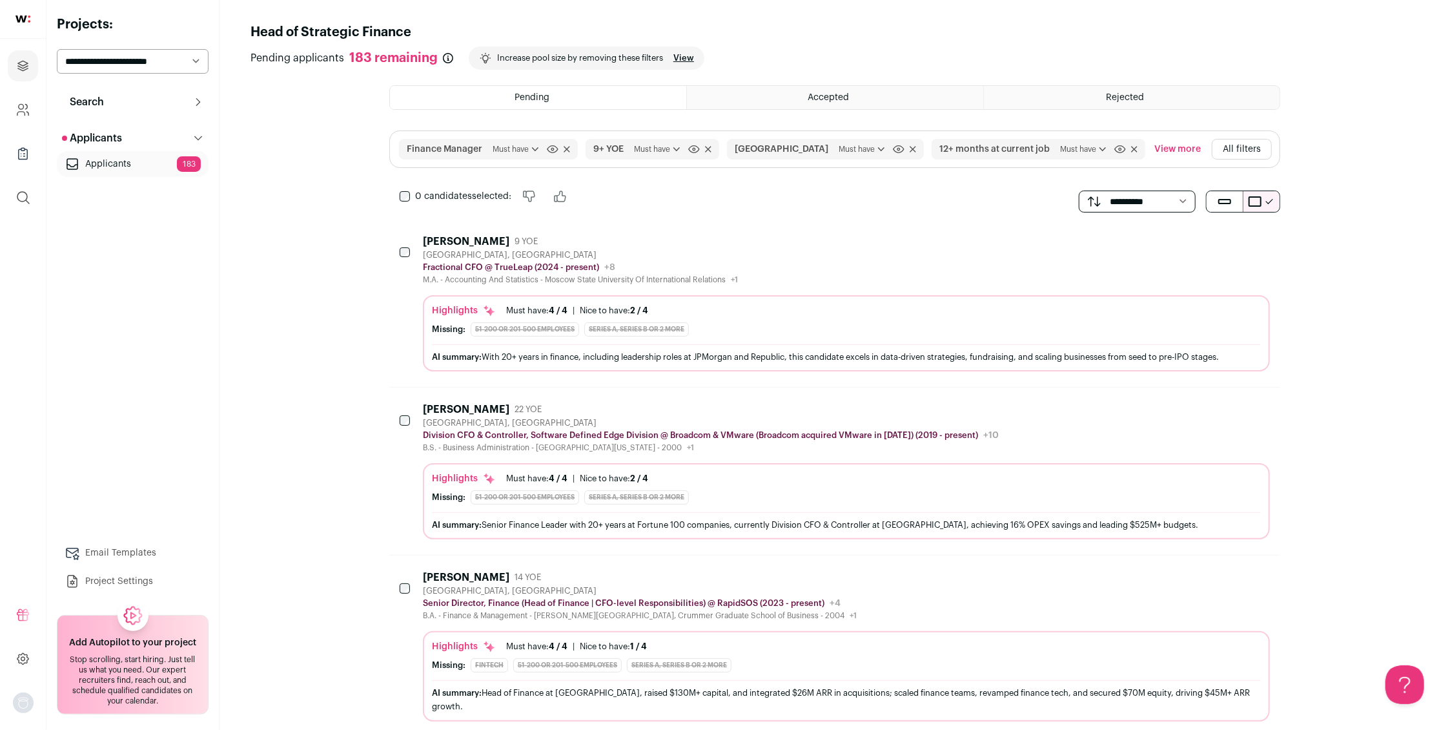
click at [451, 238] on div "[PERSON_NAME]" at bounding box center [466, 241] width 87 height 13
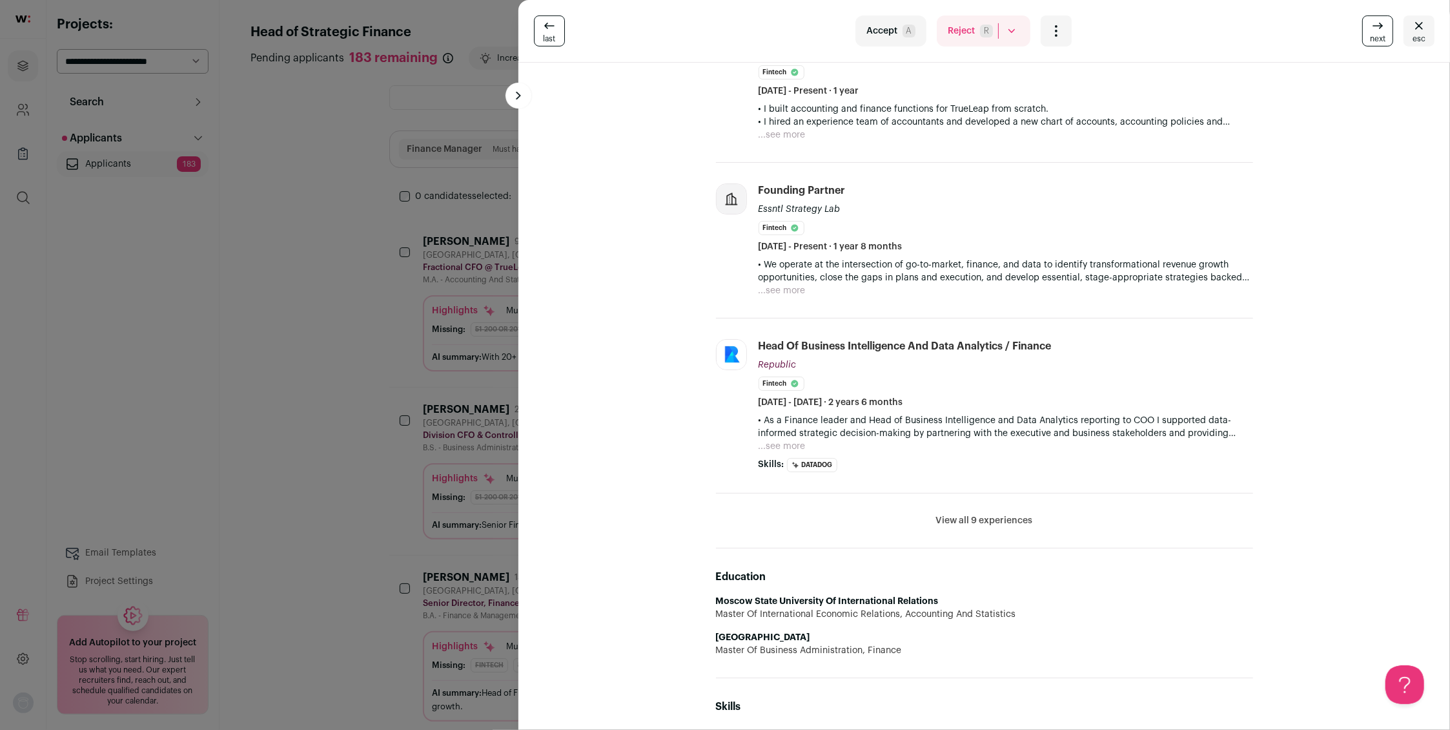
scroll to position [365, 0]
click at [976, 511] on button "View all 9 experiences" at bounding box center [984, 517] width 97 height 13
